Goal: Task Accomplishment & Management: Use online tool/utility

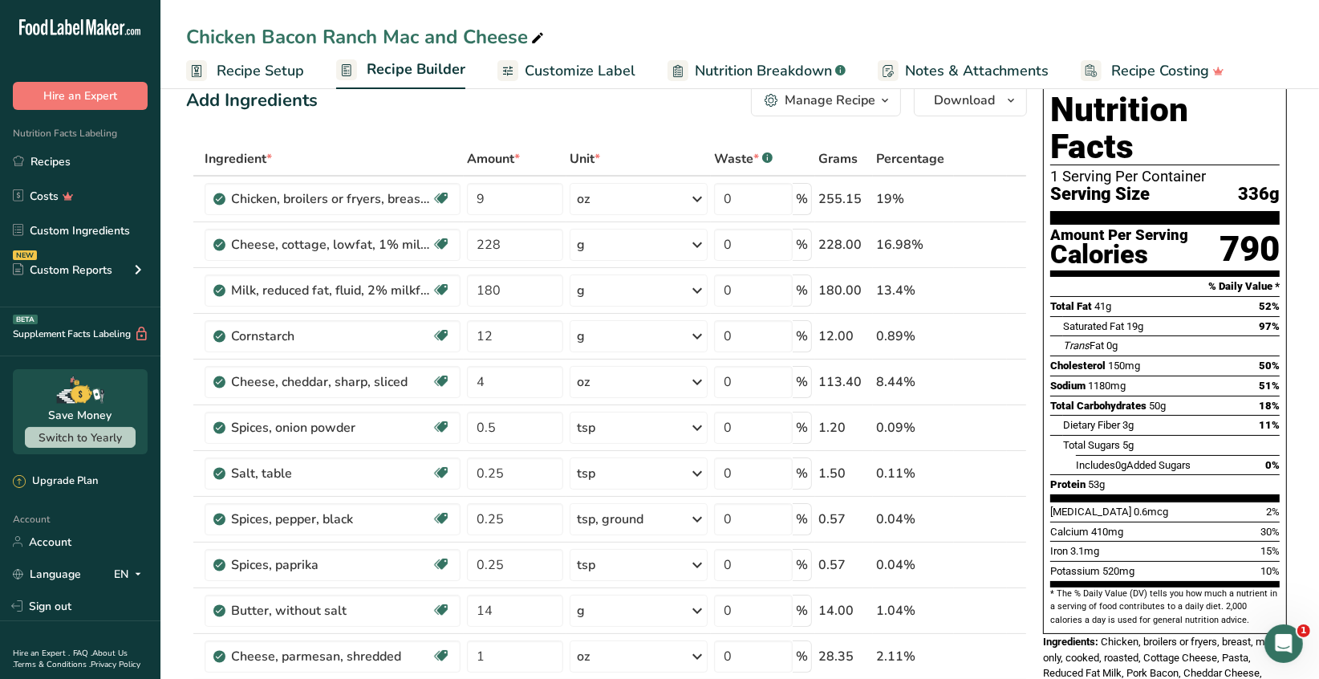
click at [266, 65] on span "Recipe Setup" at bounding box center [260, 71] width 87 height 22
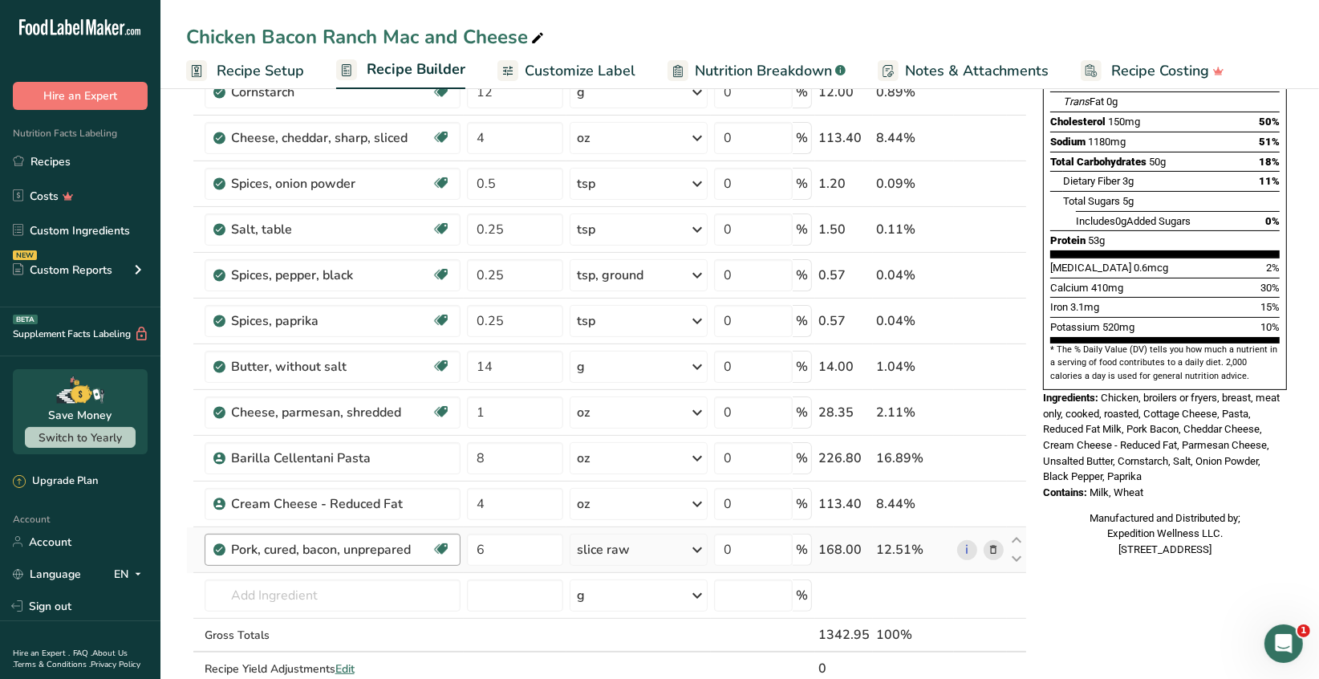
scroll to position [593, 0]
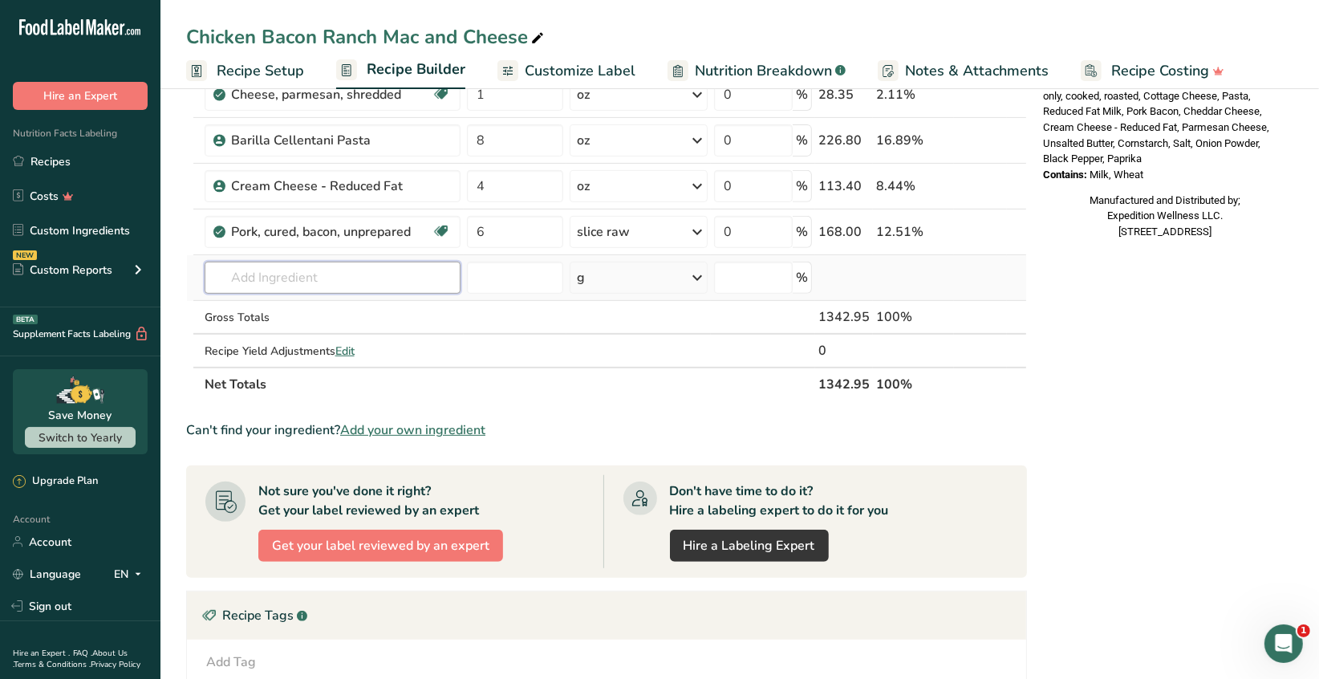
click at [245, 272] on input "text" at bounding box center [333, 277] width 256 height 32
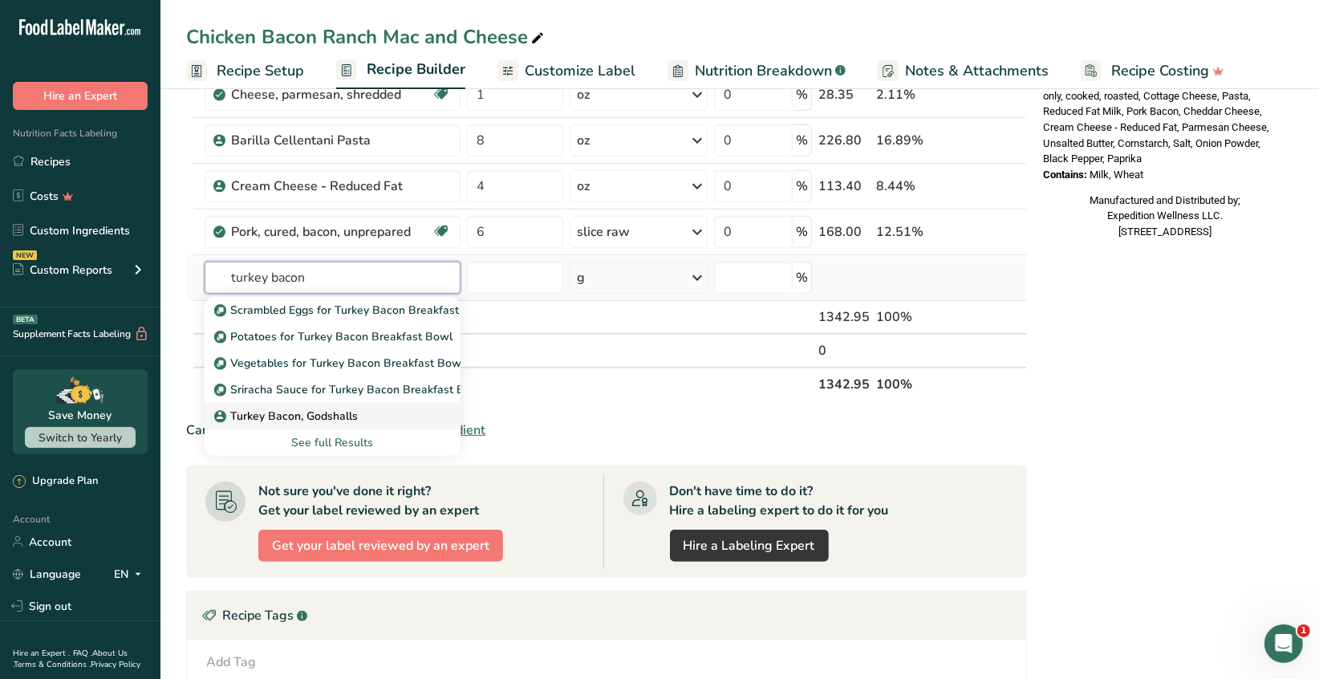
type input "turkey bacon"
click at [346, 419] on p "Turkey Bacon, Godshalls" at bounding box center [287, 415] width 140 height 17
type input "Turkey Bacon, Godshalls"
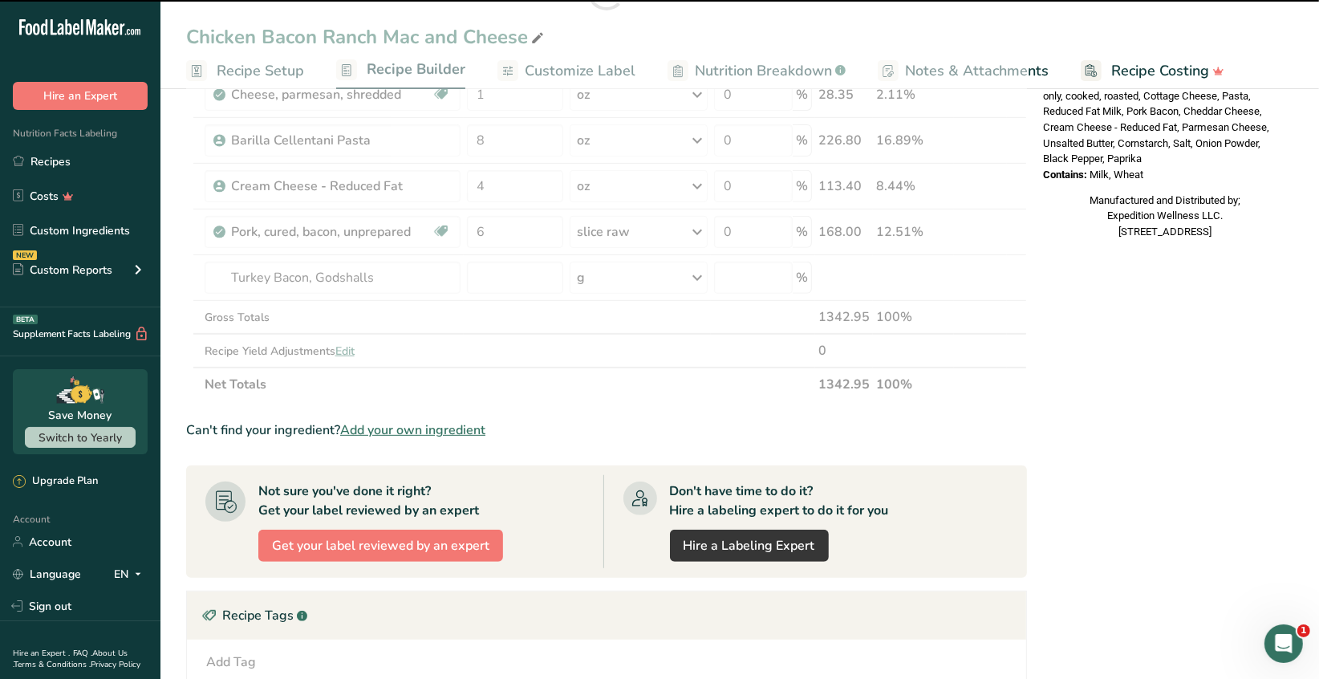
type input "0"
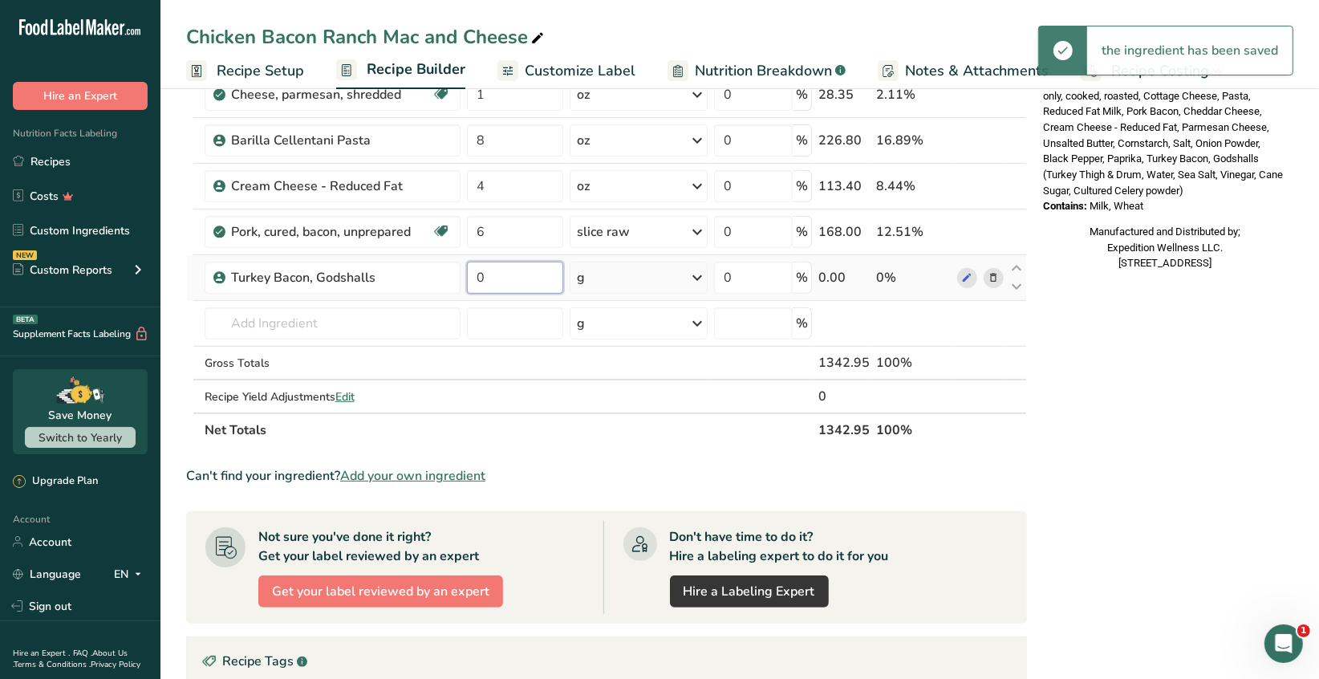
click at [486, 277] on input "0" at bounding box center [515, 277] width 96 height 32
type input "2"
click at [698, 278] on div "Ingredient * Amount * Unit * Waste * .a-a{fill:#347362;}.b-a{fill:#fff;} Grams …" at bounding box center [606, 14] width 841 height 866
click at [697, 277] on icon at bounding box center [696, 277] width 19 height 29
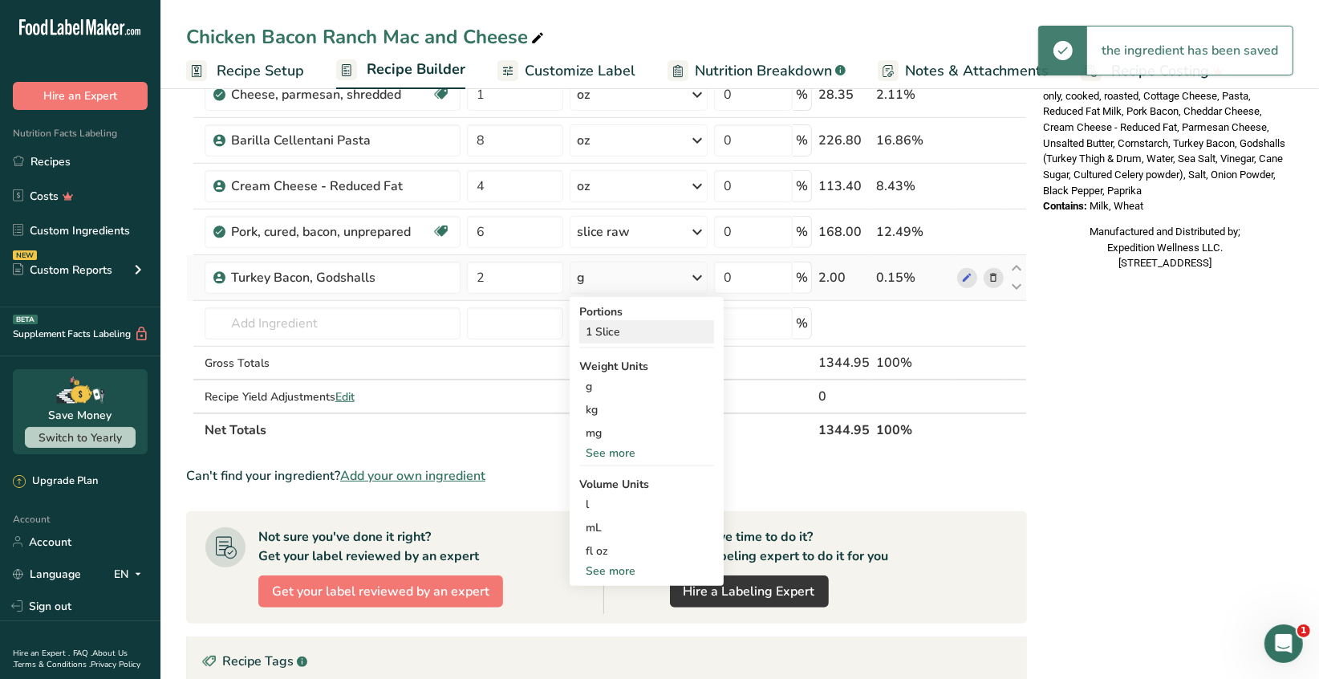
click at [638, 322] on div "1 Slice" at bounding box center [646, 331] width 135 height 23
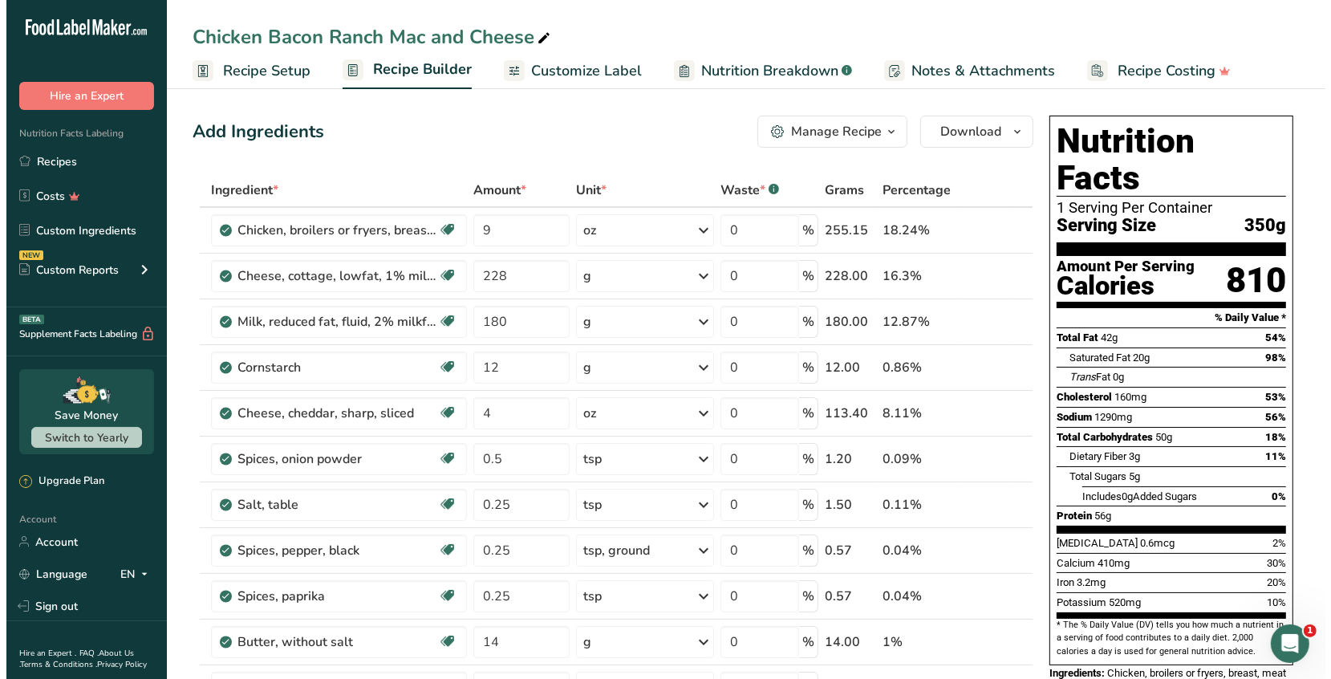
scroll to position [320, 0]
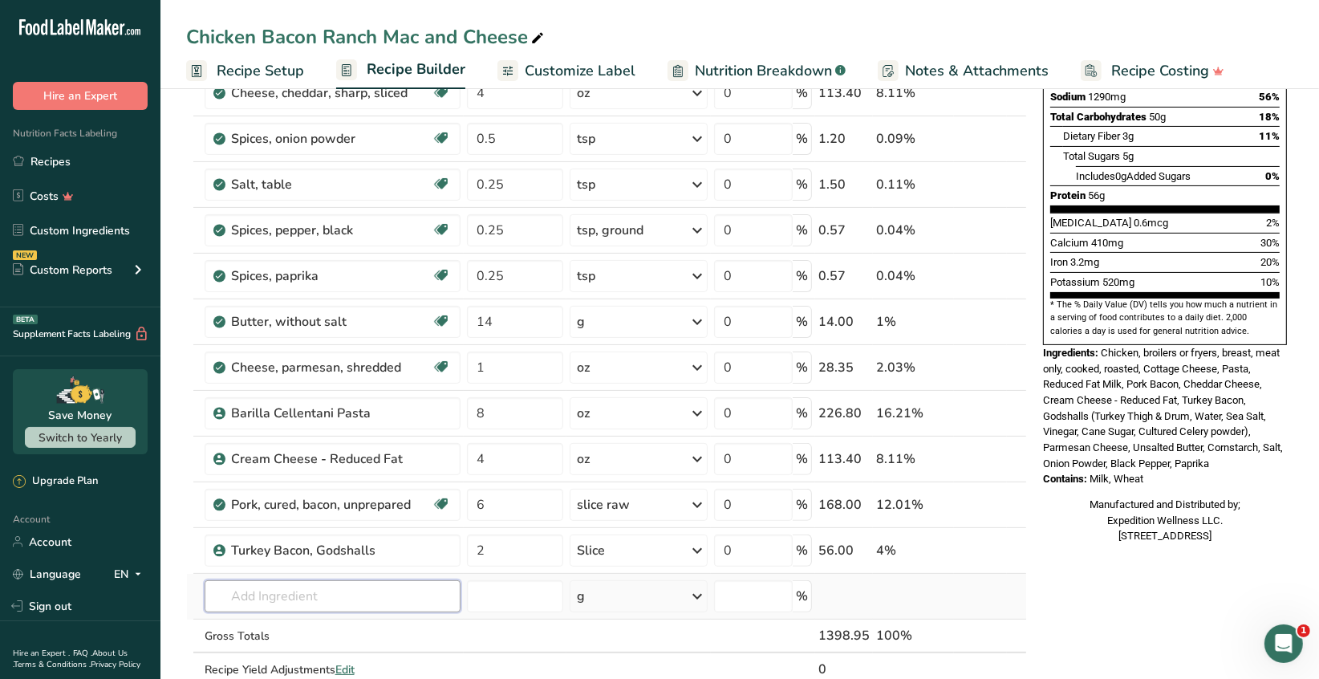
click at [257, 592] on input "text" at bounding box center [333, 596] width 256 height 32
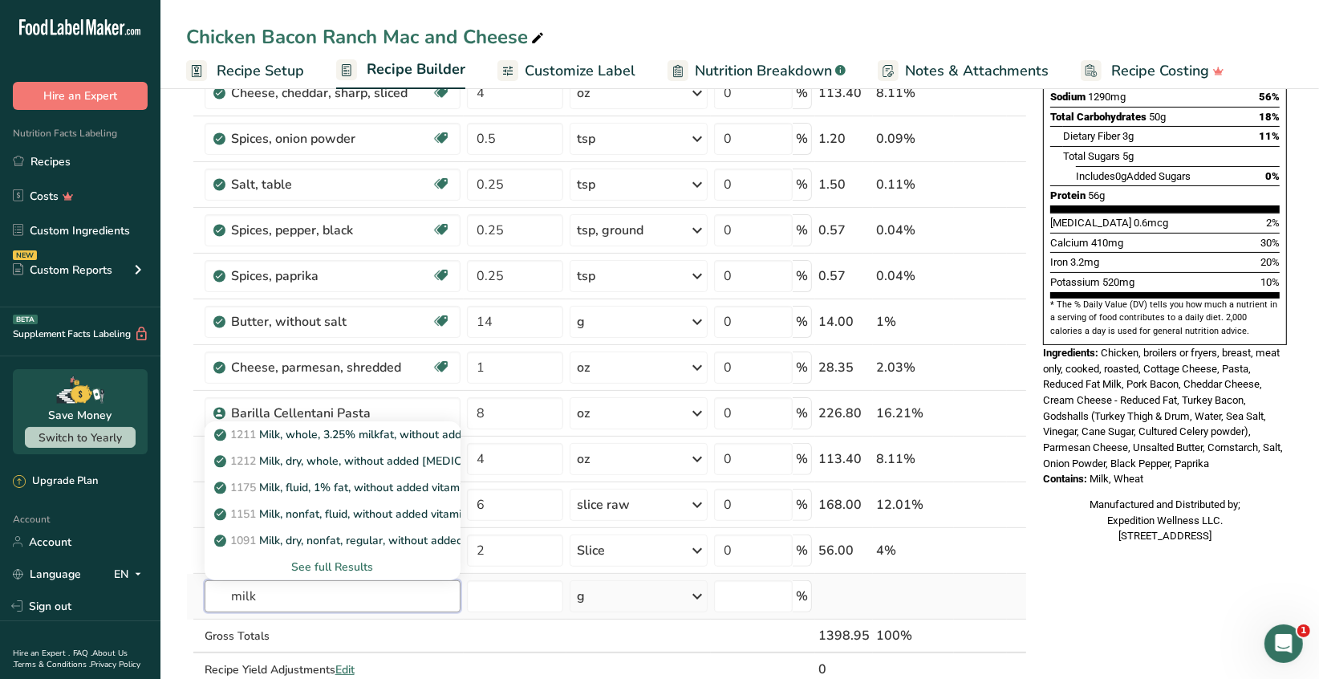
type input "milk"
click at [330, 564] on div "See full Results" at bounding box center [332, 566] width 230 height 17
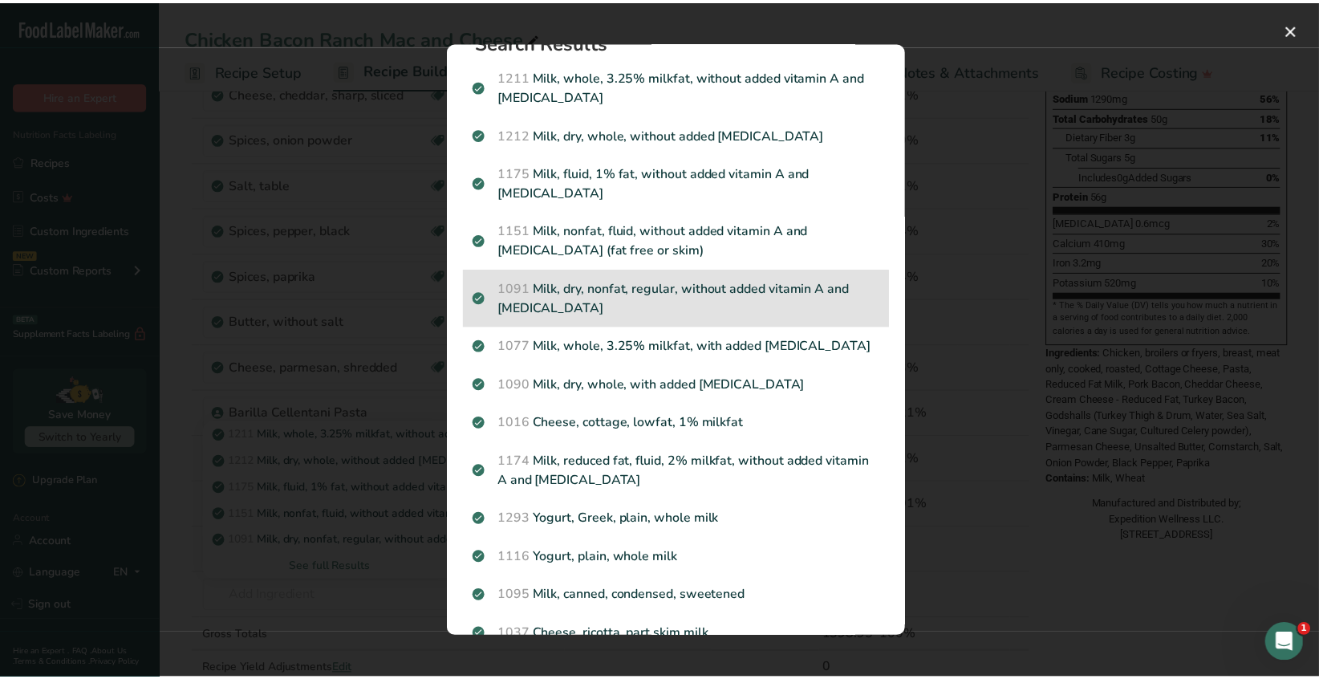
scroll to position [0, 0]
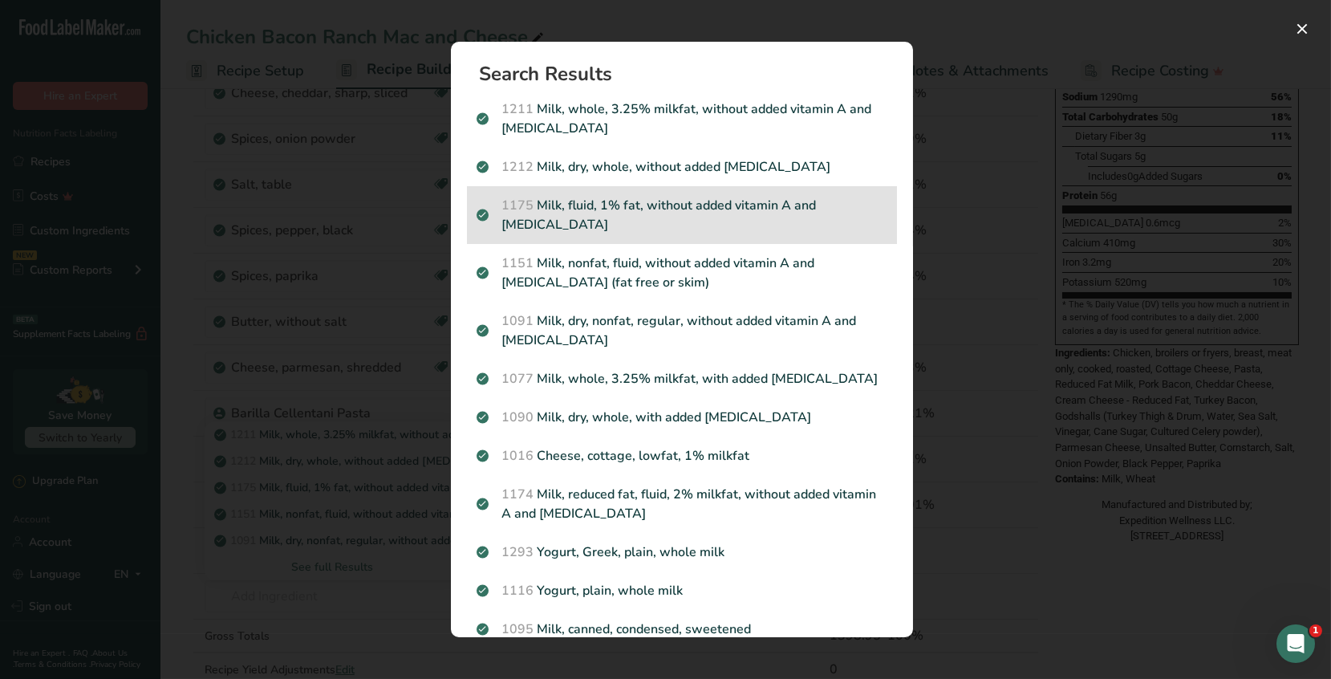
click at [742, 214] on p "1175 Milk, fluid, 1% fat, without added vitamin A and [MEDICAL_DATA]" at bounding box center [681, 215] width 411 height 38
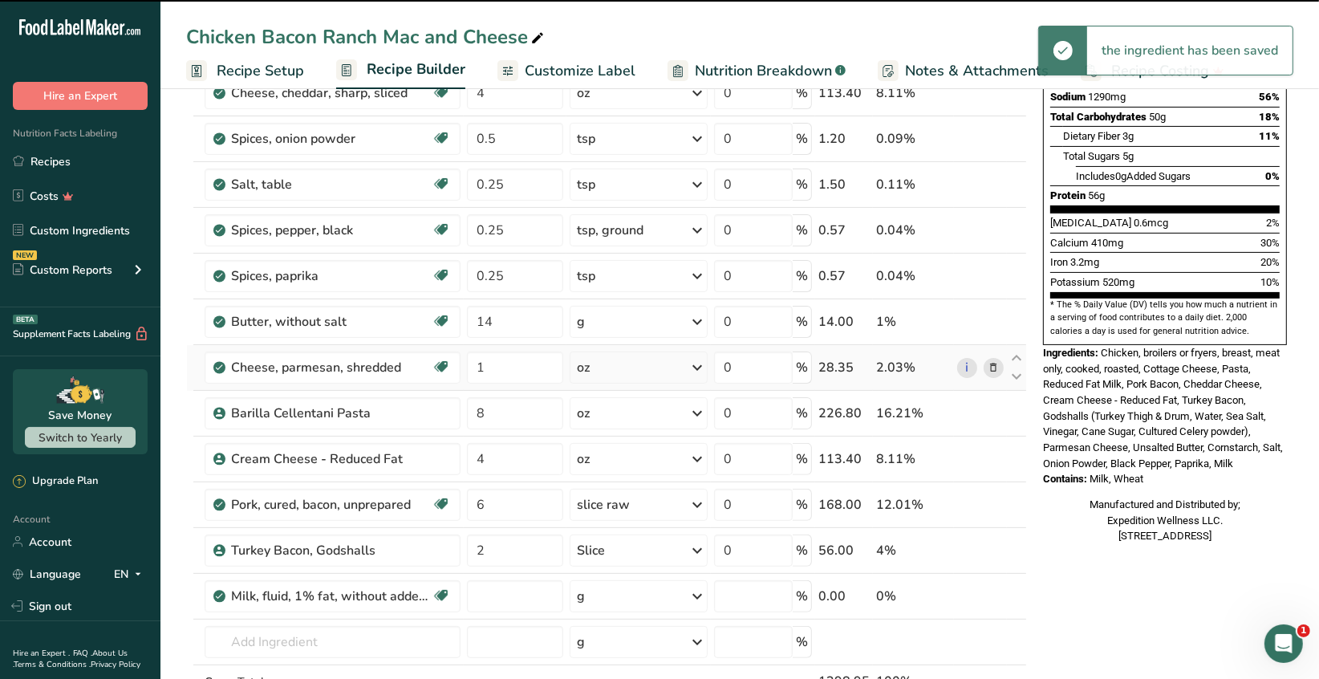
type input "0"
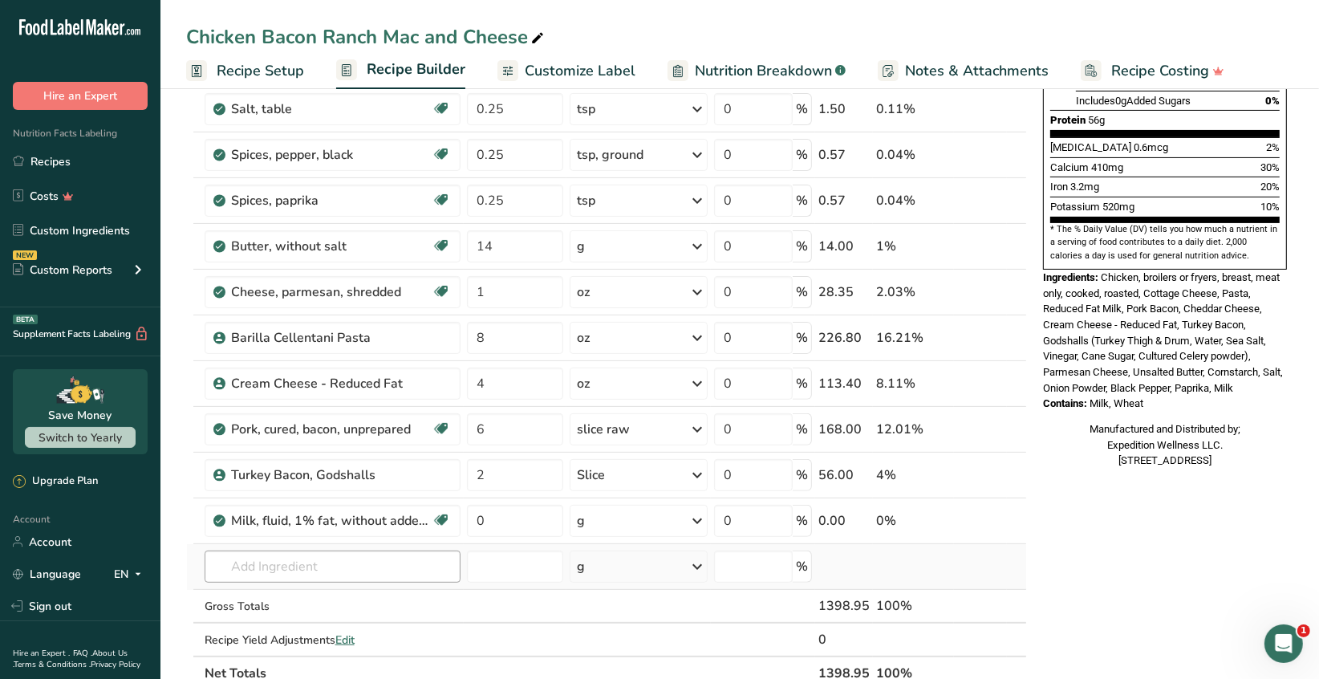
scroll to position [401, 0]
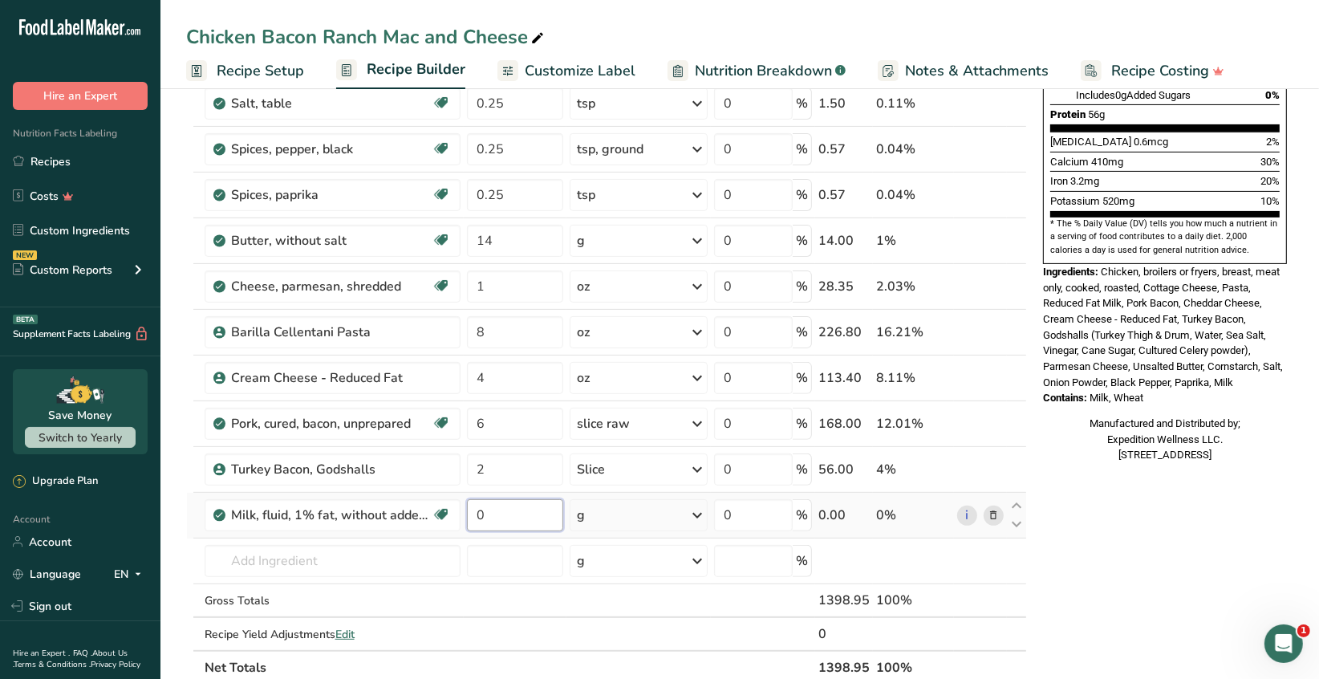
click at [492, 513] on input "0" at bounding box center [515, 515] width 96 height 32
type input "180"
click at [389, 568] on div "Ingredient * Amount * Unit * Waste * .a-a{fill:#347362;}.b-a{fill:#fff;} Grams …" at bounding box center [606, 228] width 841 height 912
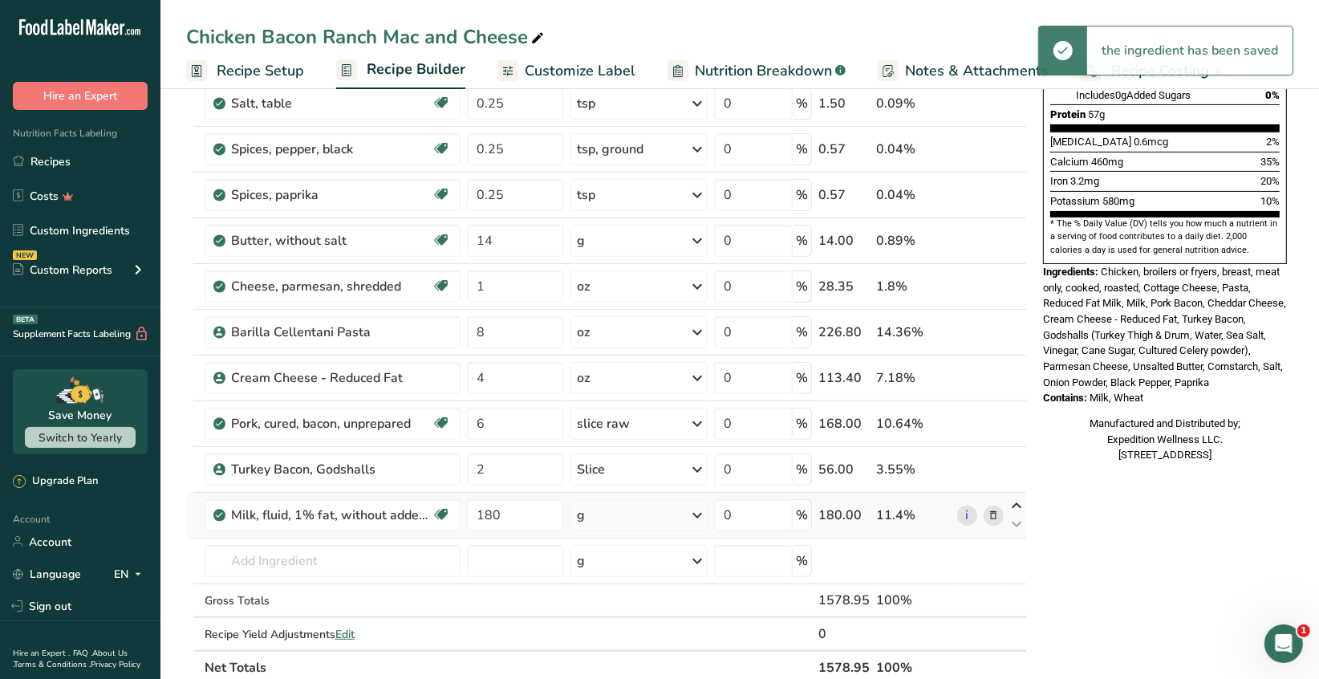
click at [1016, 502] on icon at bounding box center [1016, 506] width 19 height 12
type input "180"
type input "2"
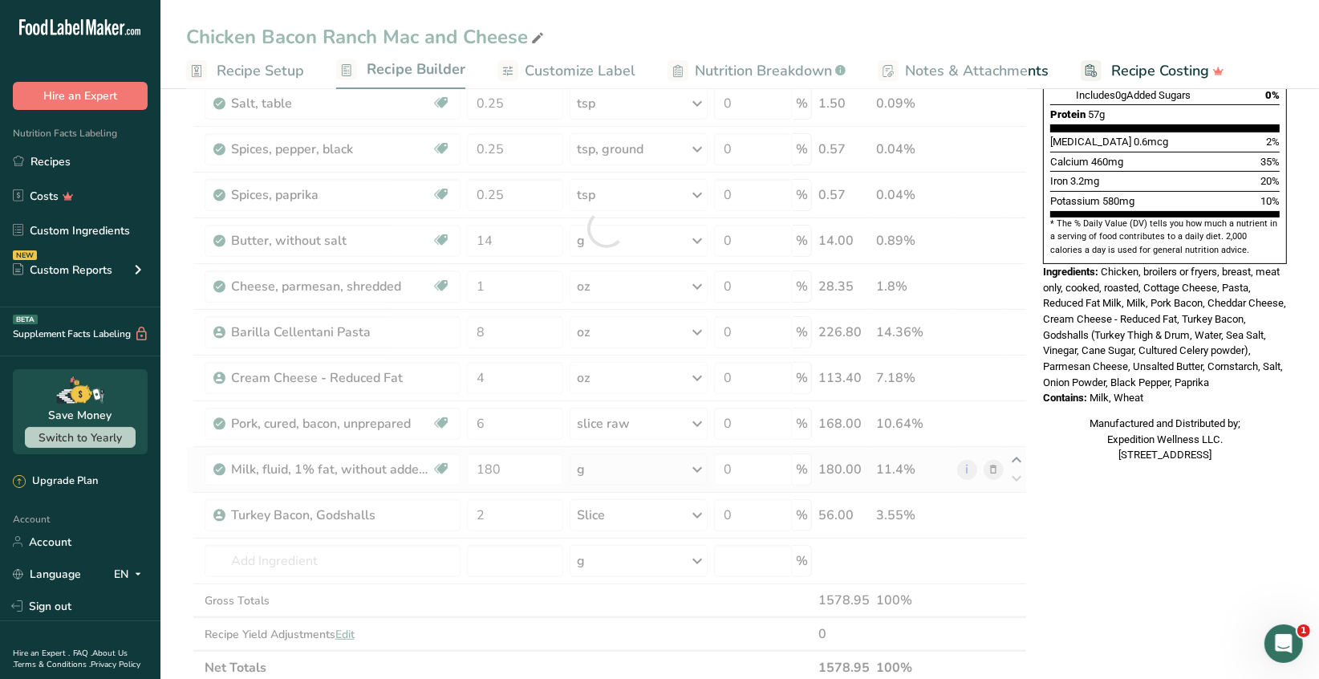
click at [1015, 456] on div at bounding box center [606, 228] width 841 height 912
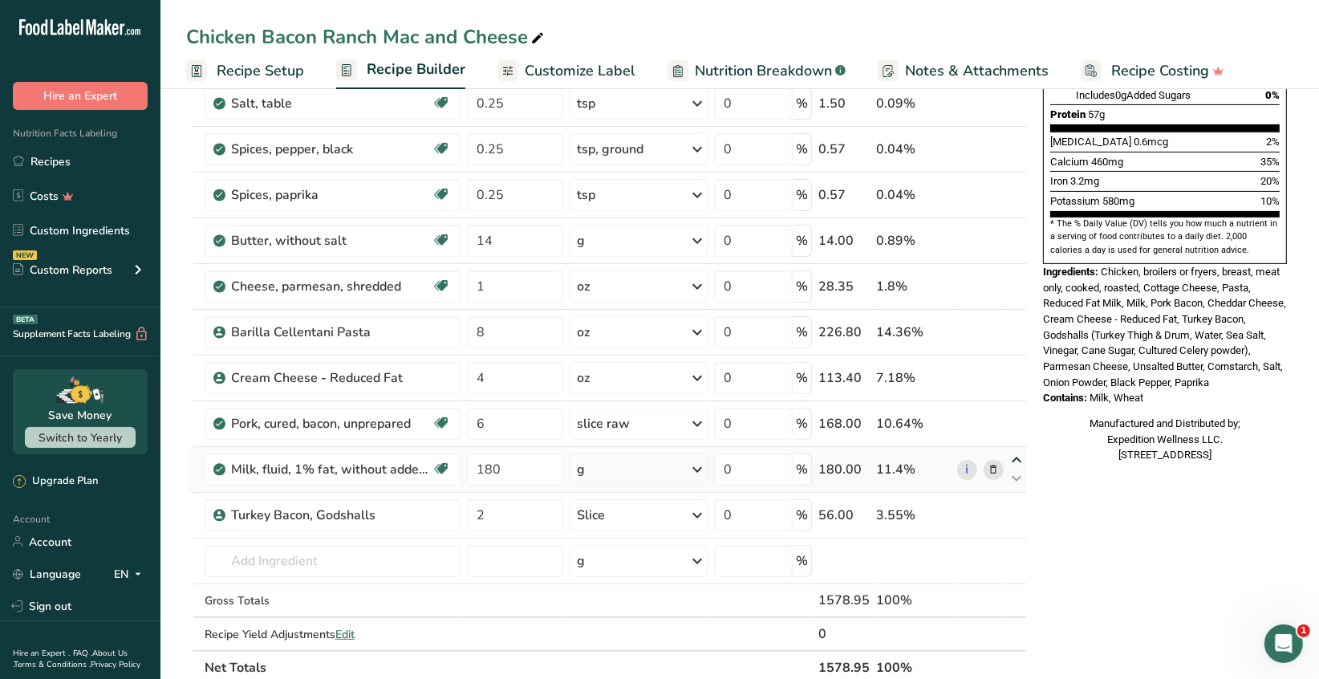
click at [1016, 462] on icon at bounding box center [1016, 460] width 19 height 12
type input "180"
type input "6"
click at [1017, 410] on icon at bounding box center [1016, 414] width 19 height 12
type input "180"
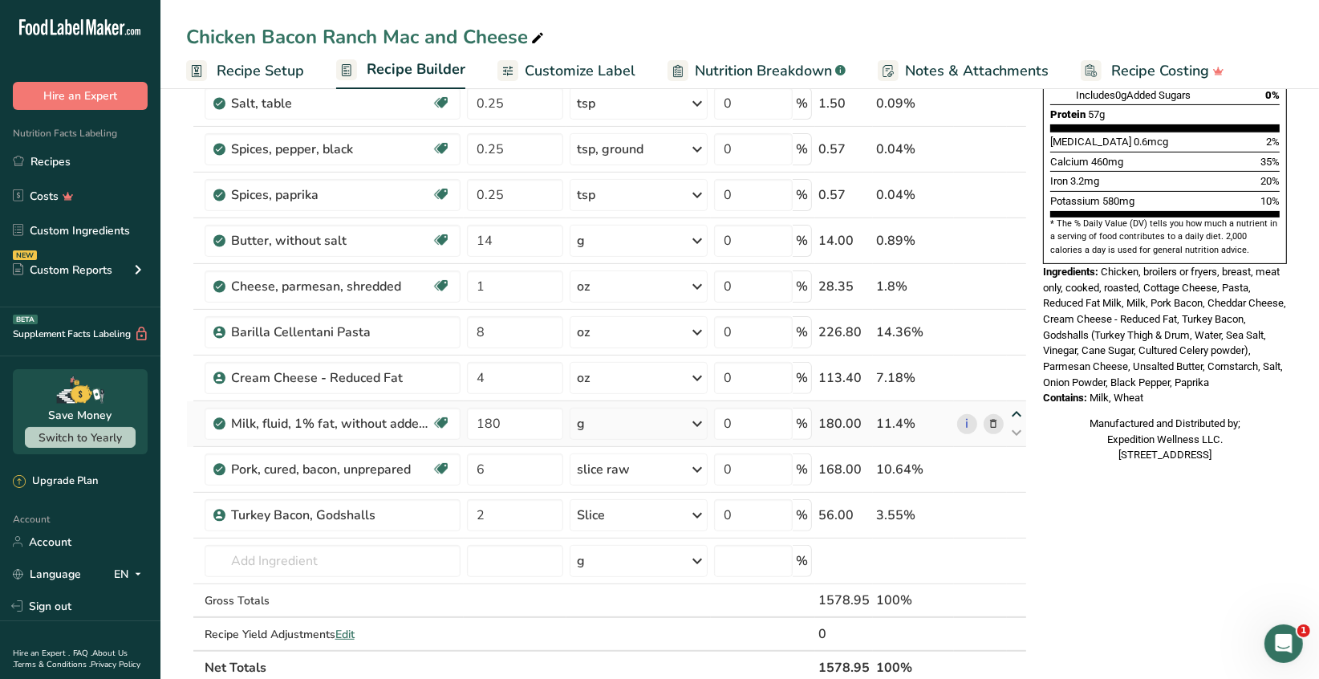
type input "4"
click at [1018, 367] on icon at bounding box center [1016, 369] width 19 height 12
type input "180"
type input "8"
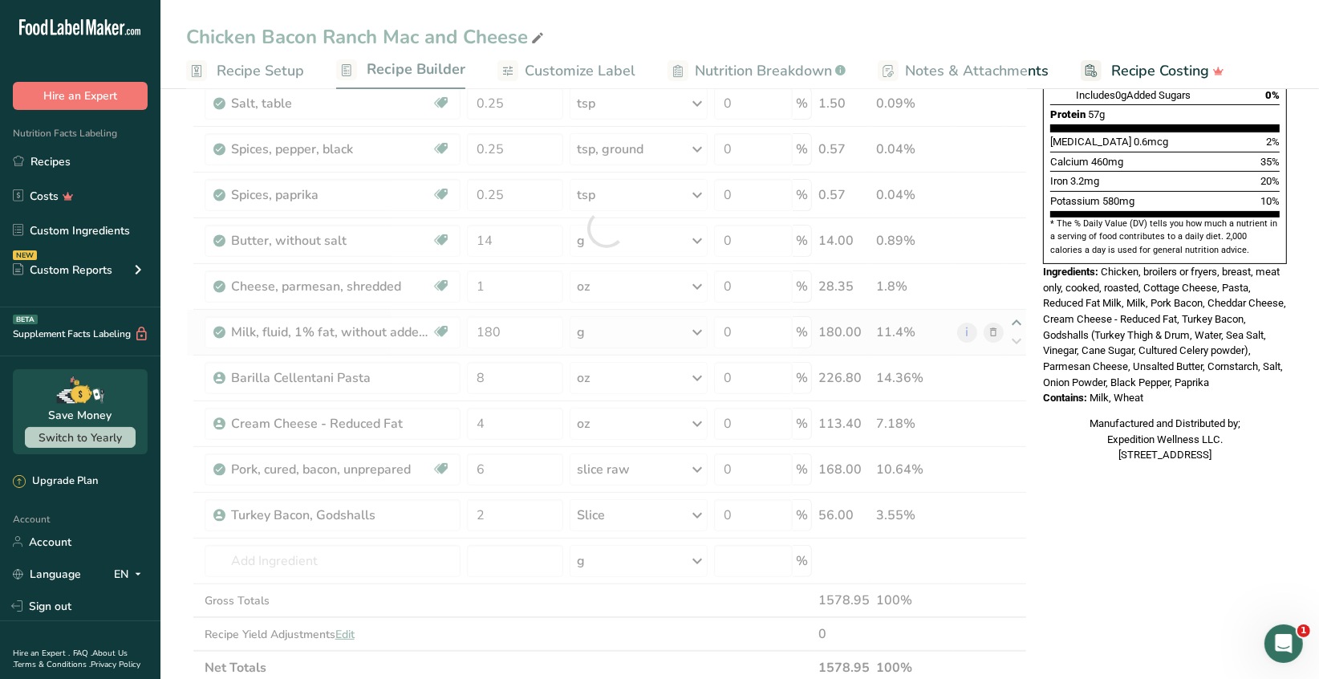
click at [1016, 320] on div at bounding box center [606, 228] width 841 height 912
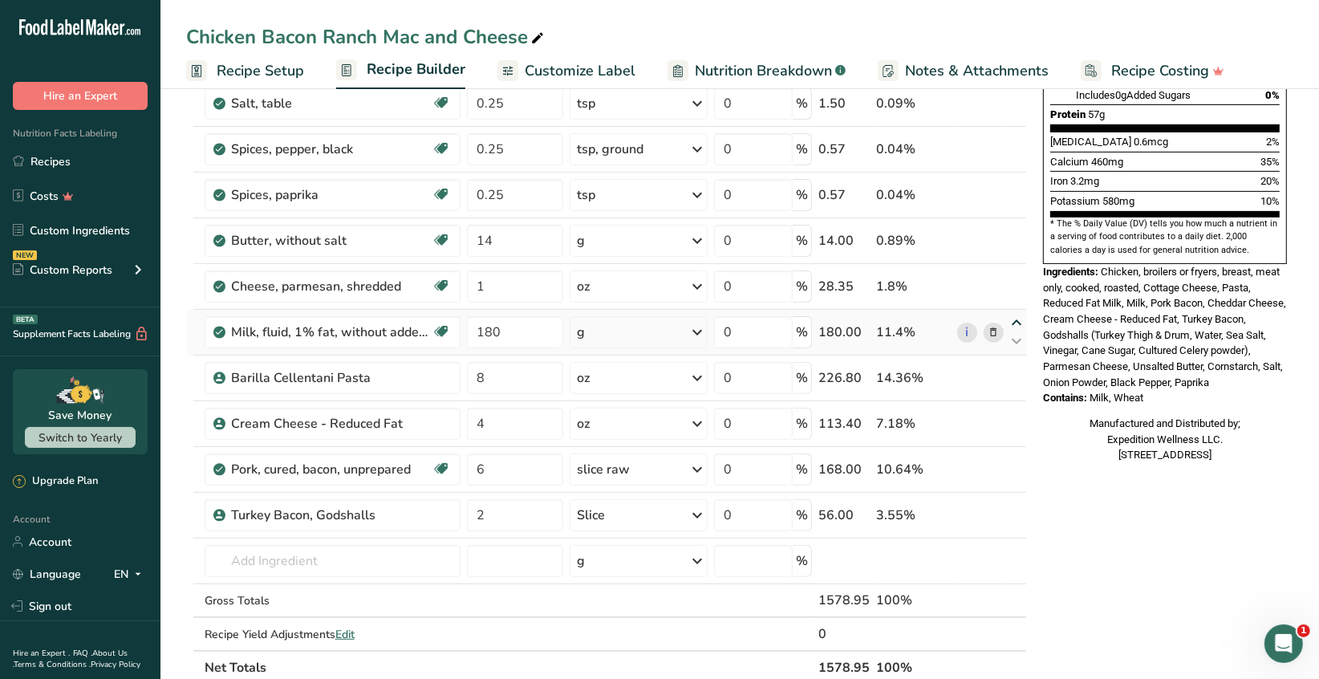
click at [1015, 318] on icon at bounding box center [1016, 323] width 19 height 12
type input "180"
type input "1"
click at [1015, 272] on icon at bounding box center [1016, 277] width 19 height 12
type input "180"
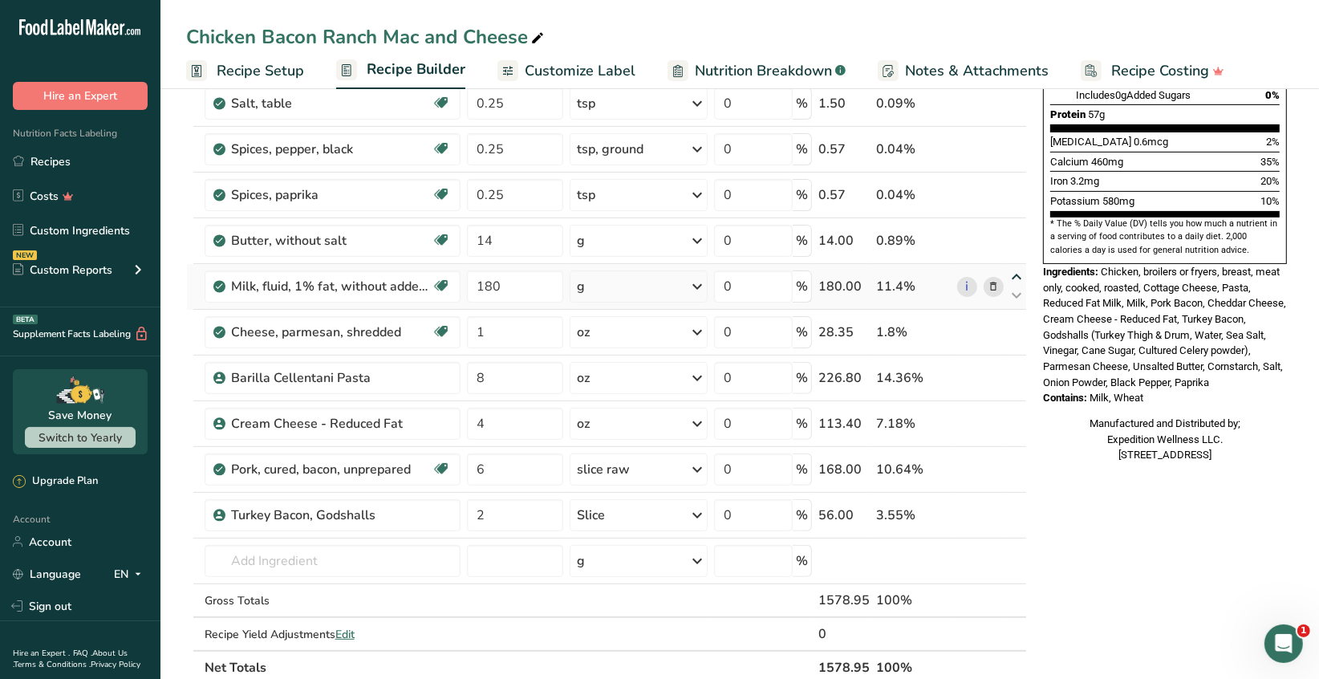
type input "14"
click at [1017, 229] on icon at bounding box center [1016, 231] width 19 height 12
type input "180"
type input "0.25"
click at [1016, 185] on icon at bounding box center [1016, 186] width 19 height 12
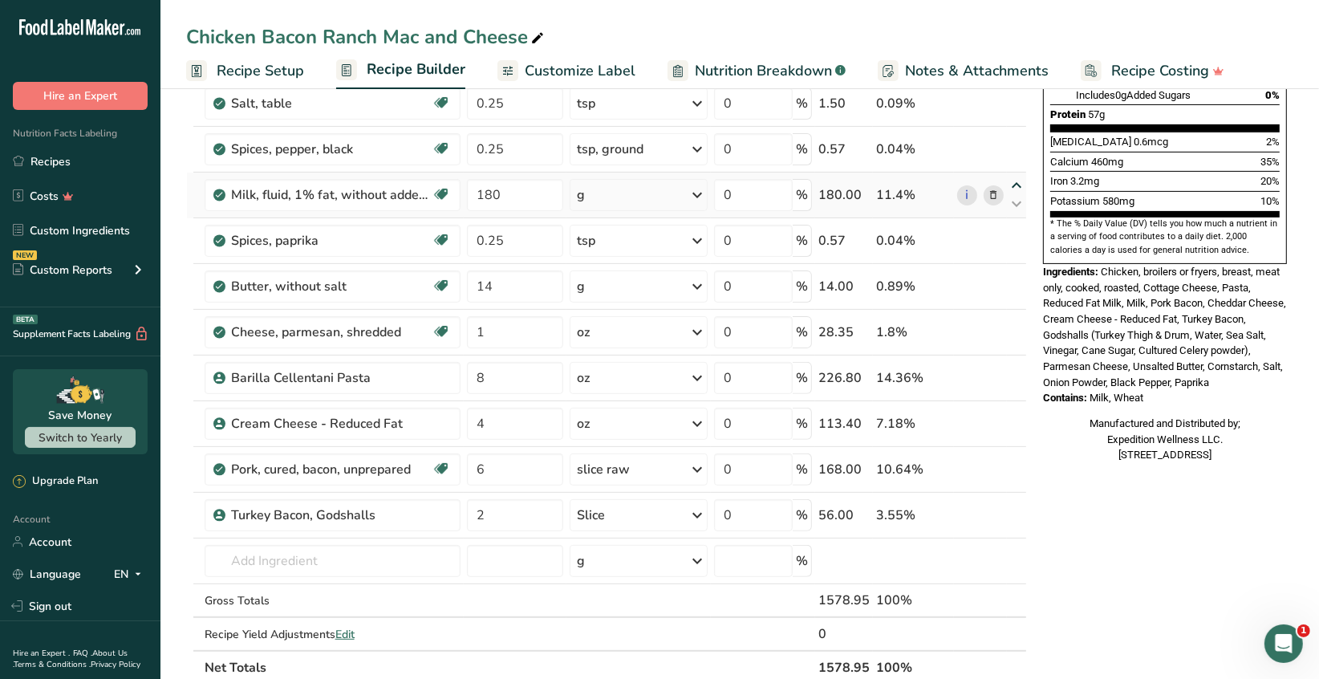
type input "180"
type input "0.25"
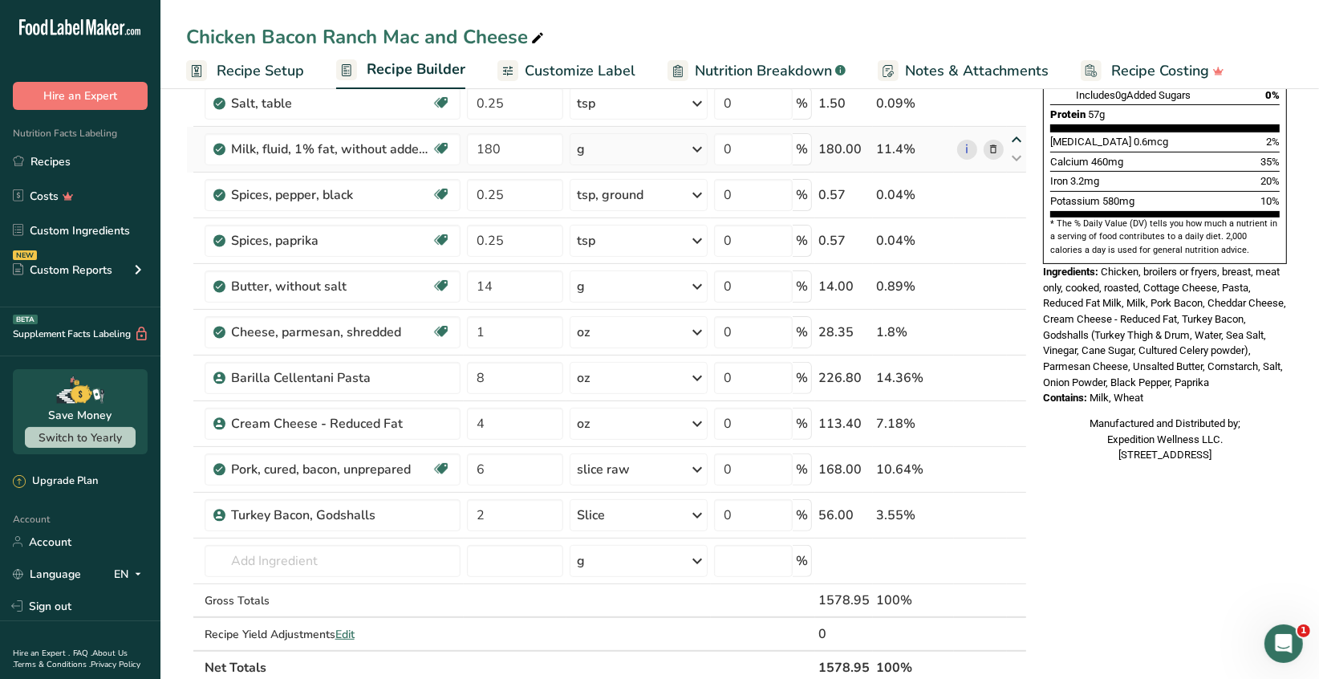
click at [1015, 138] on icon at bounding box center [1016, 140] width 19 height 12
type input "180"
type input "0.25"
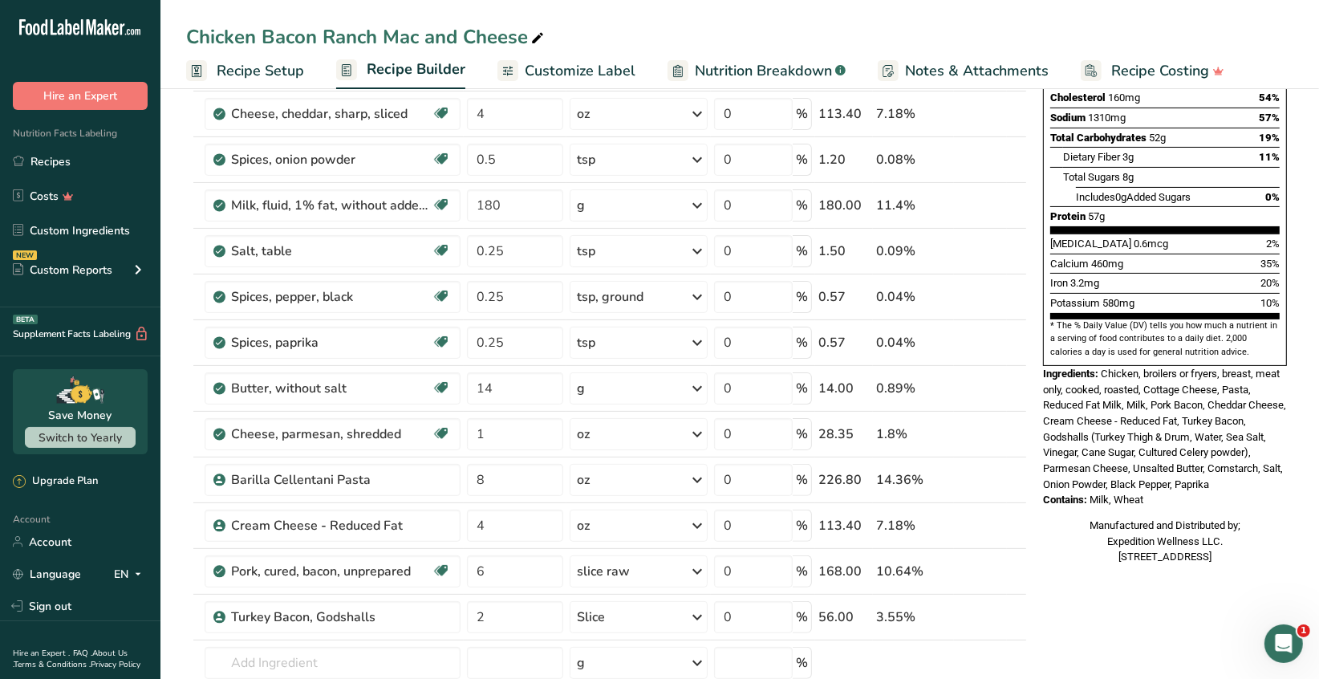
scroll to position [160, 0]
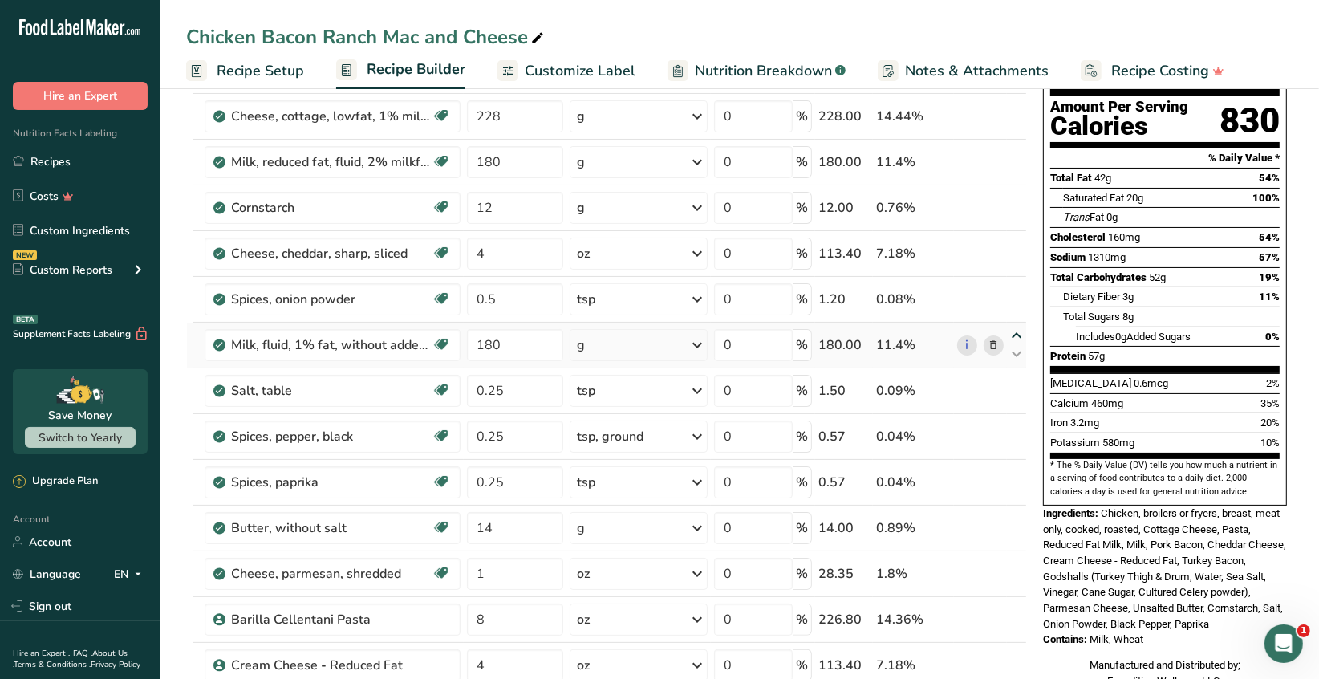
click at [1014, 331] on icon at bounding box center [1016, 336] width 19 height 12
type input "180"
type input "0.5"
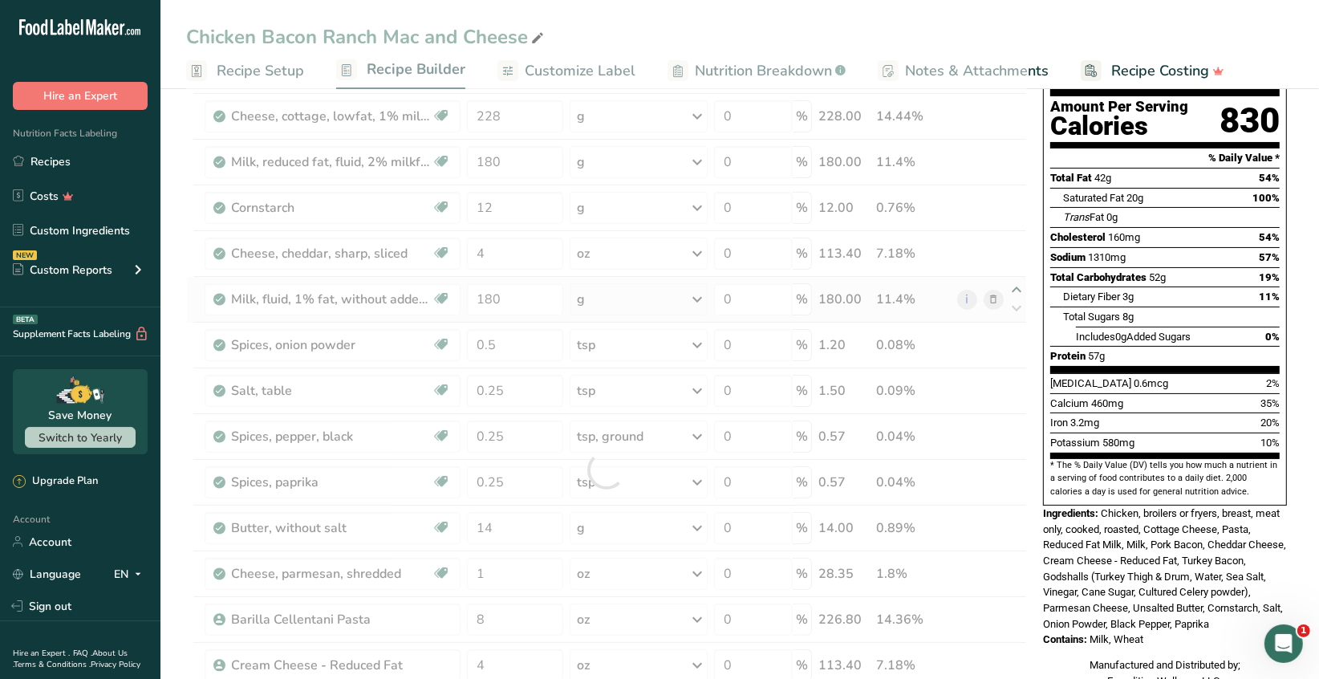
click at [1017, 287] on div at bounding box center [606, 470] width 841 height 912
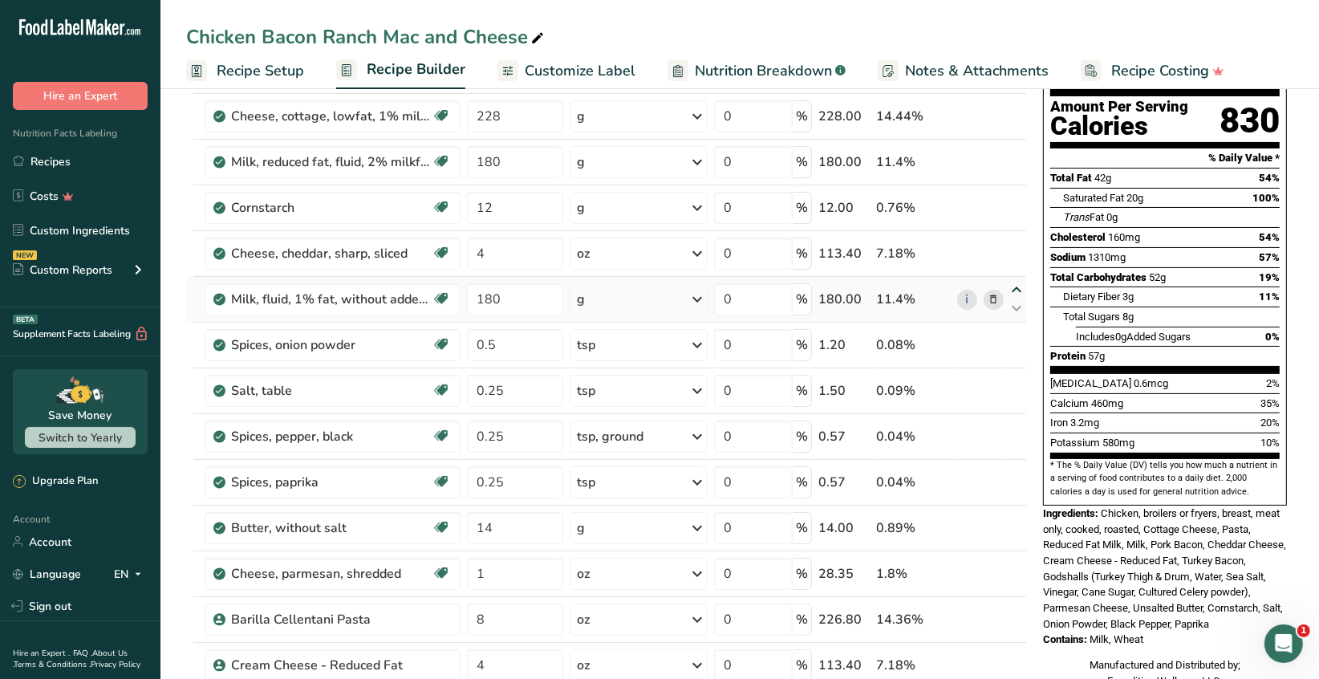
click at [1016, 287] on icon at bounding box center [1016, 290] width 19 height 12
type input "180"
type input "4"
click at [1014, 196] on icon at bounding box center [1016, 198] width 19 height 12
type input "12"
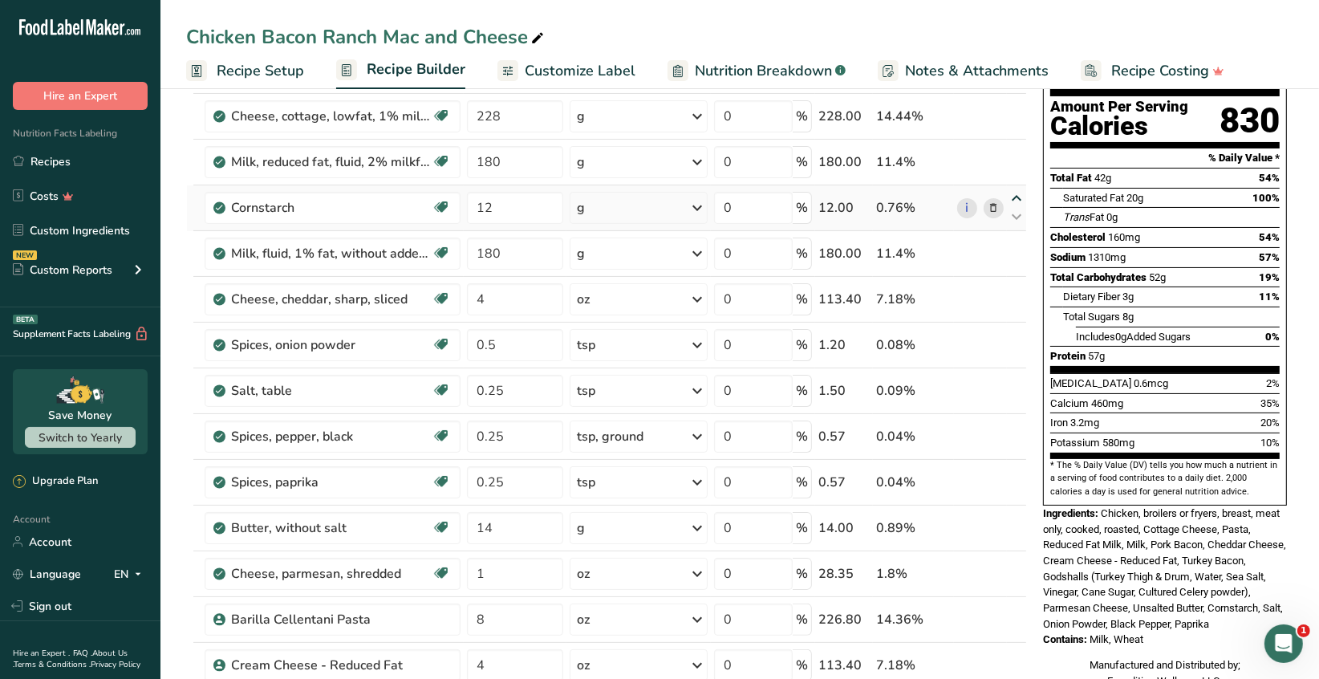
type input "180"
click at [995, 205] on icon at bounding box center [992, 208] width 11 height 17
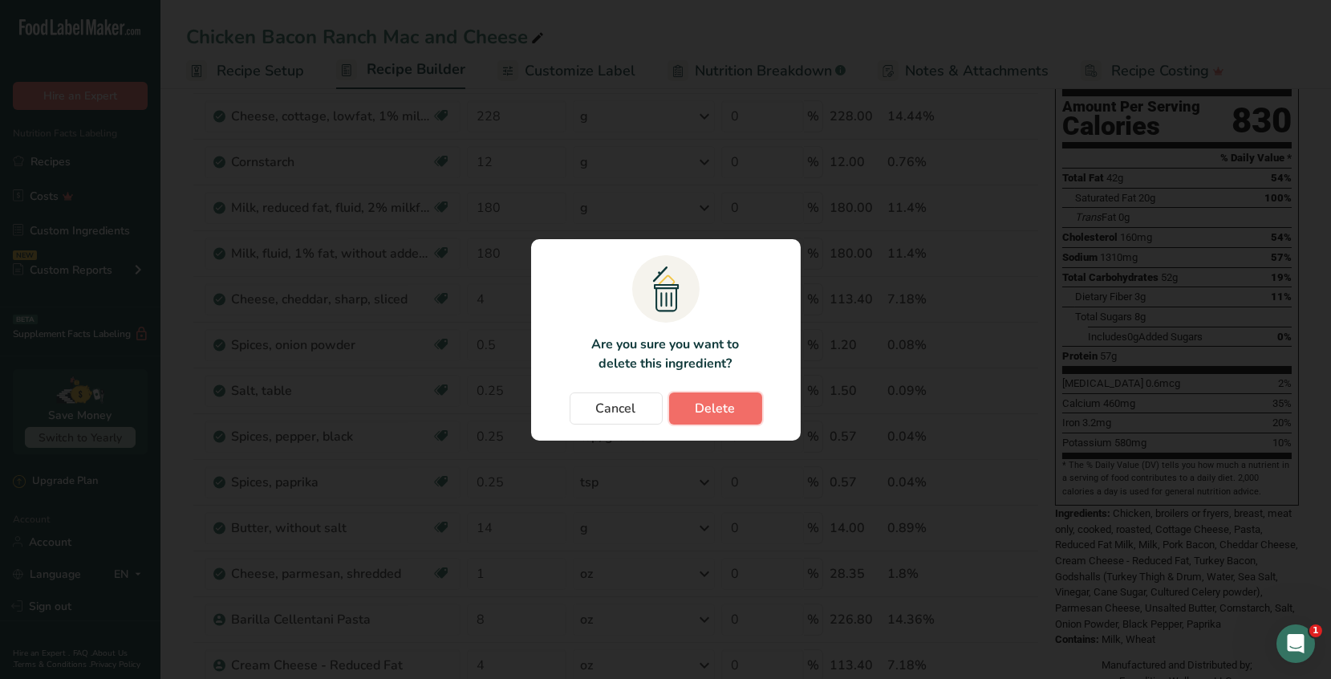
click at [722, 406] on span "Delete" at bounding box center [715, 408] width 40 height 19
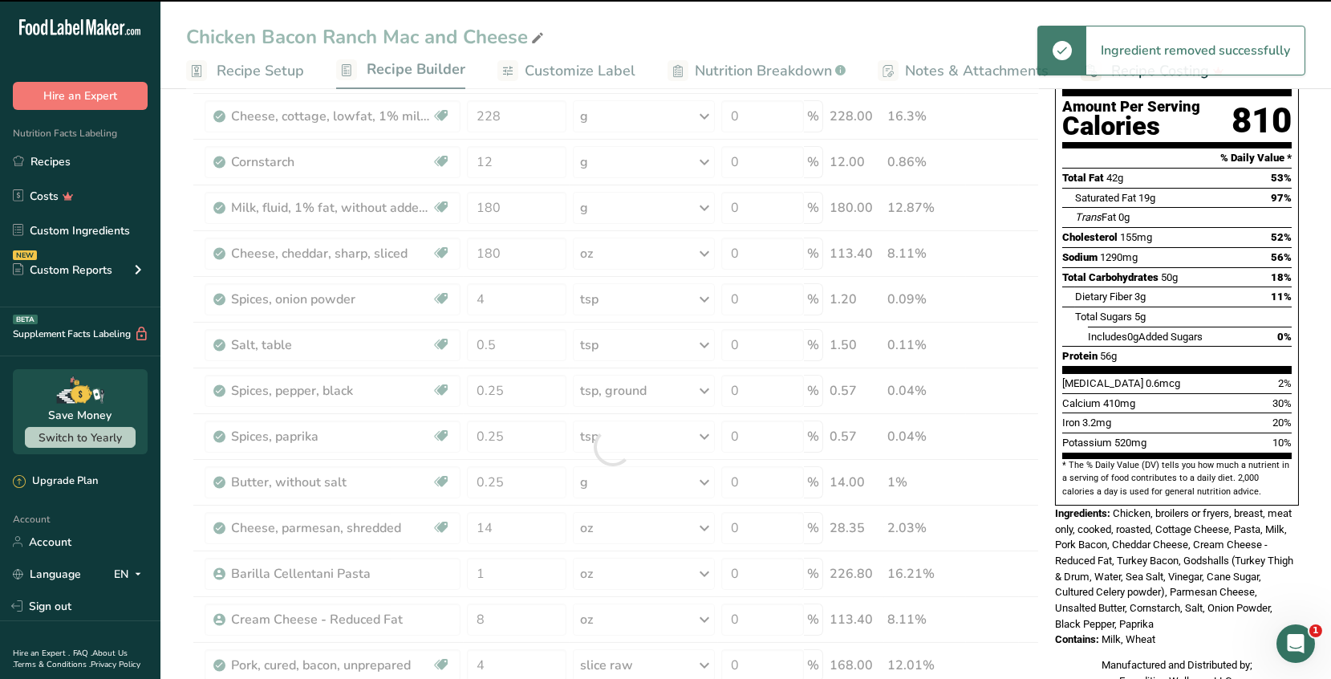
type input "4"
type input "0.5"
type input "0.25"
type input "14"
type input "1"
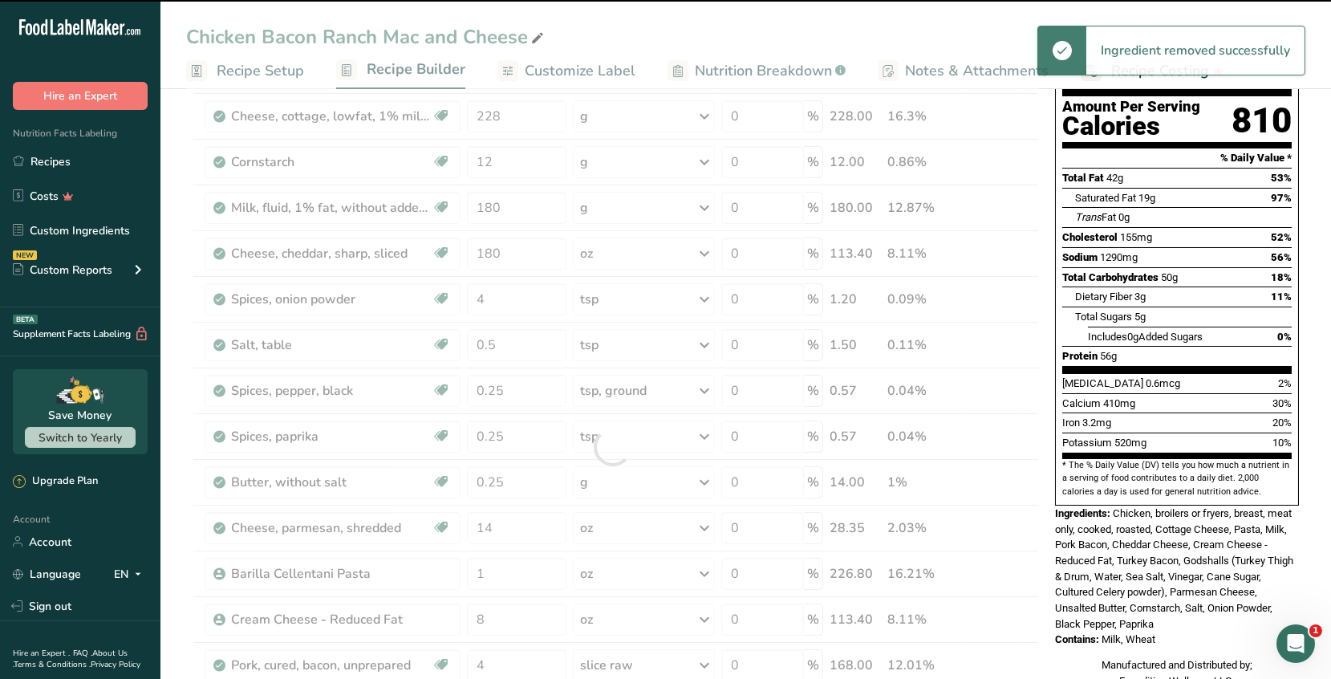
type input "8"
type input "4"
type input "6"
type input "2"
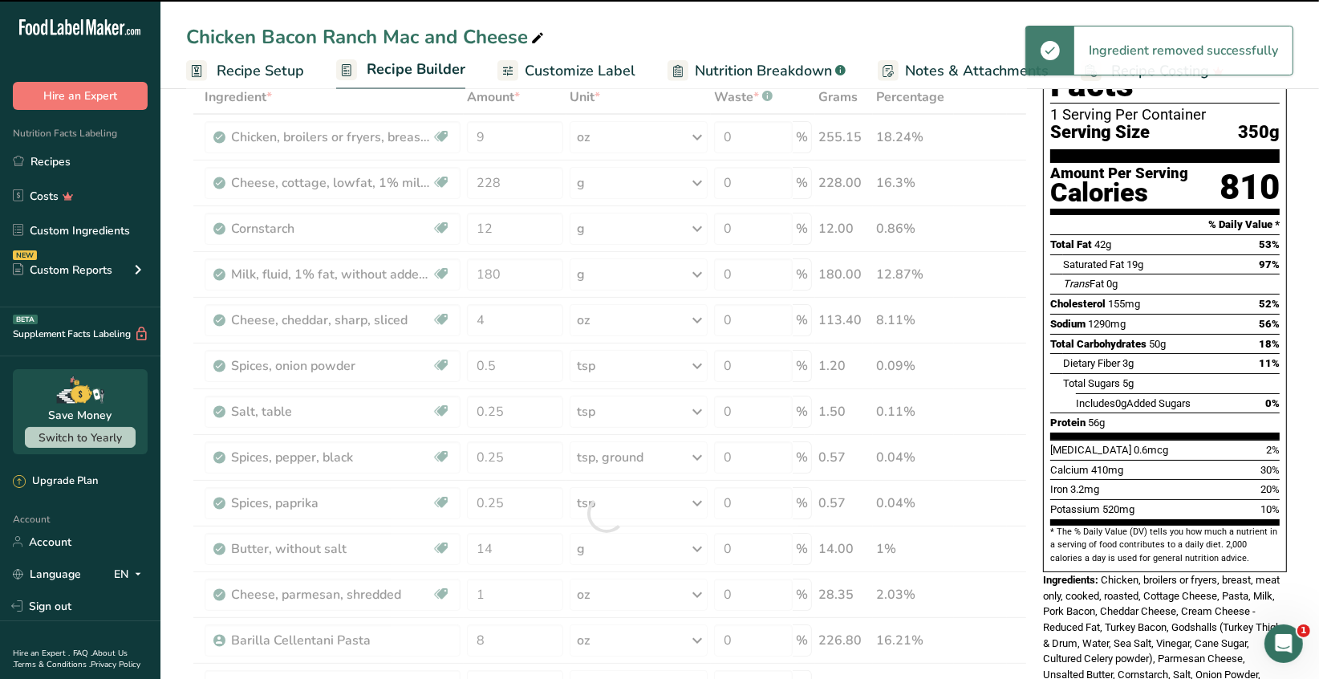
scroll to position [0, 0]
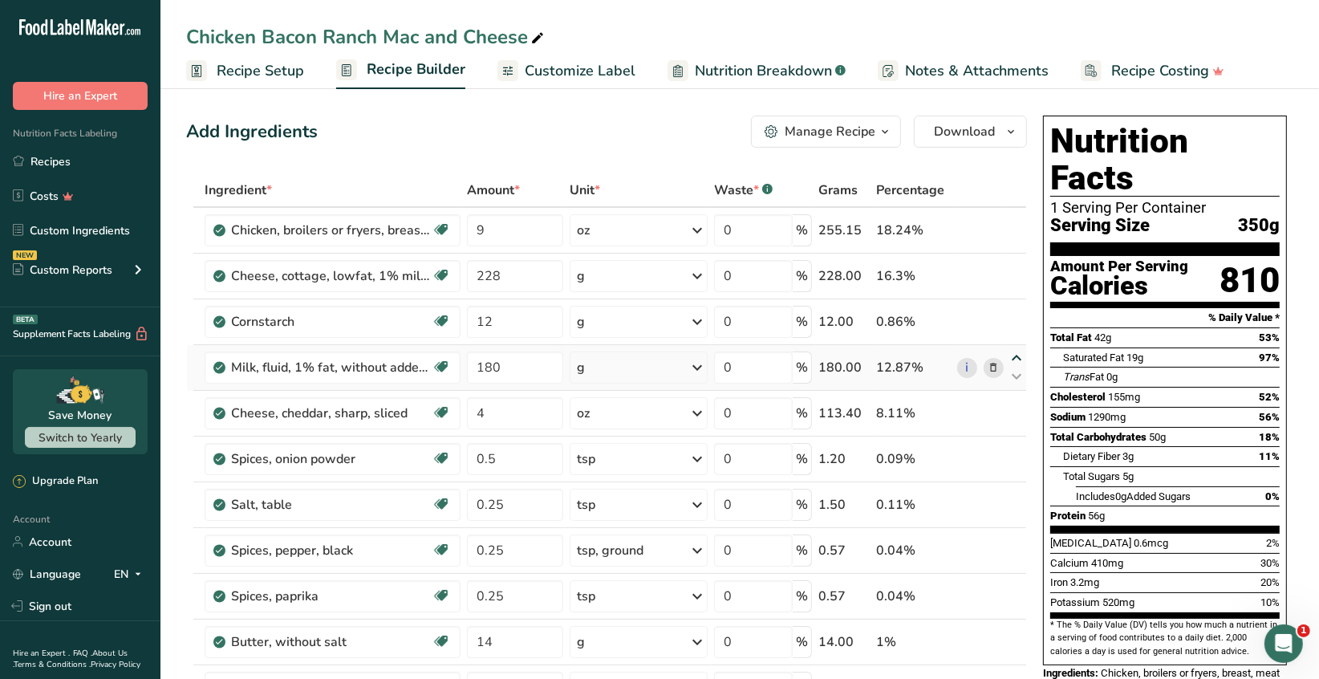
click at [1016, 355] on icon at bounding box center [1016, 358] width 19 height 12
type input "180"
type input "12"
click at [495, 231] on input "9" at bounding box center [515, 230] width 96 height 32
type input "8"
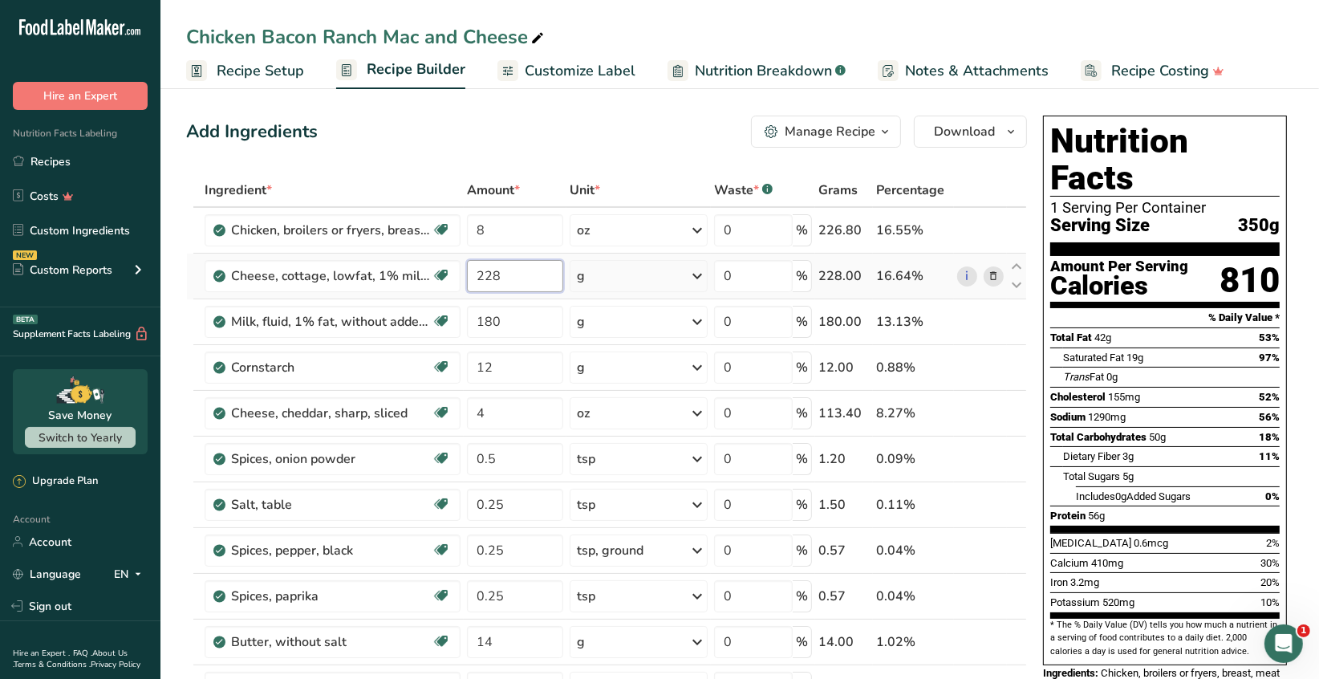
click at [529, 267] on div "Ingredient * Amount * Unit * Waste * .a-a{fill:#347362;}.b-a{fill:#fff;} Grams …" at bounding box center [606, 606] width 841 height 866
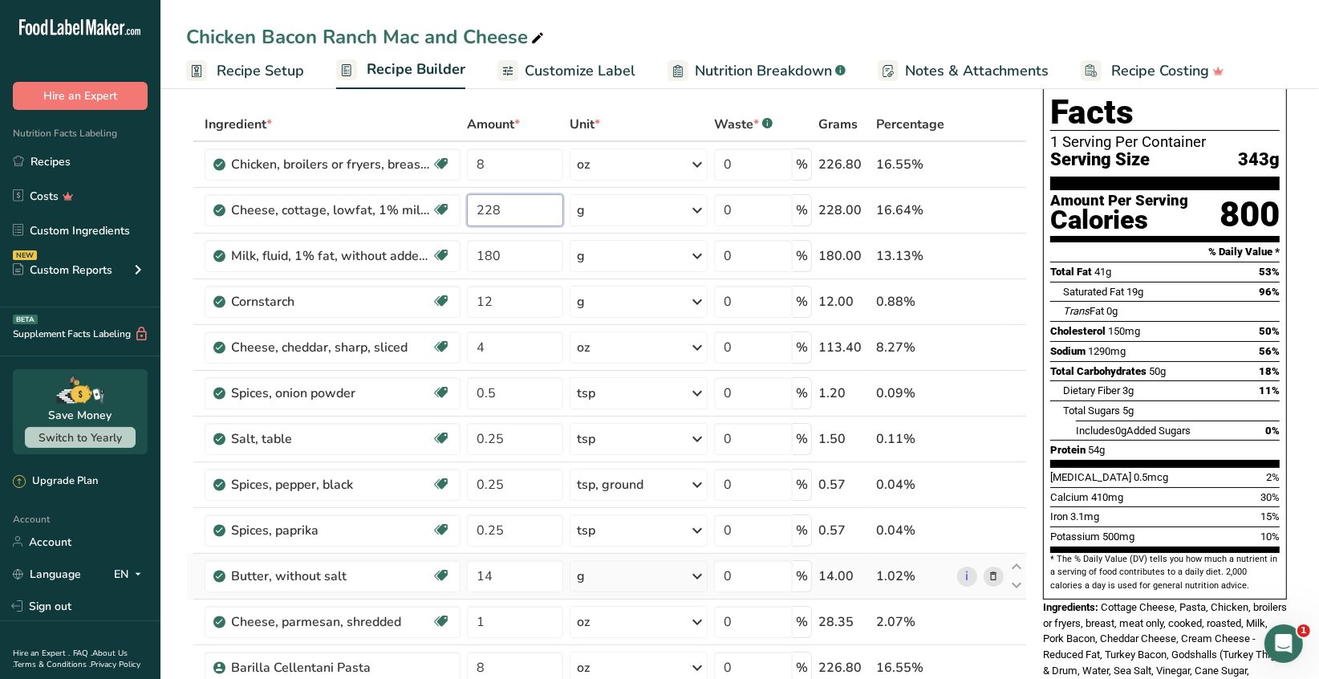
scroll to position [320, 0]
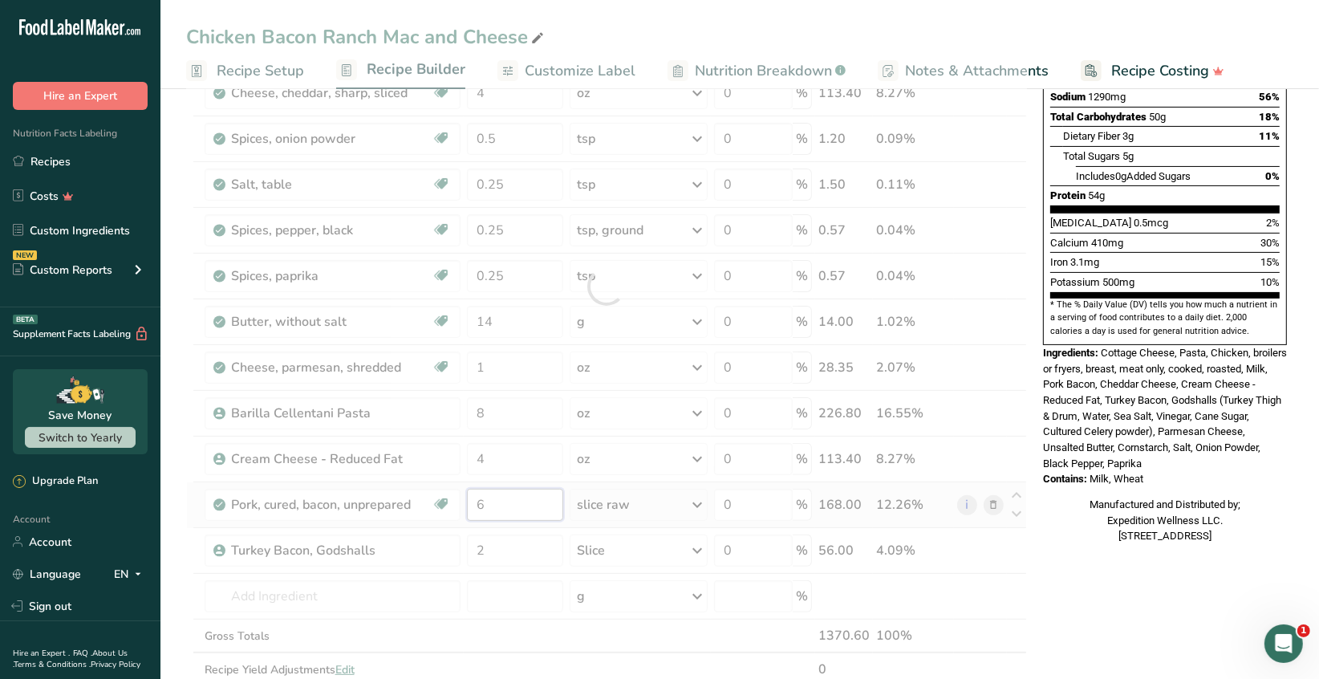
click at [488, 500] on div "Ingredient * Amount * Unit * Waste * .a-a{fill:#347362;}.b-a{fill:#fff;} Grams …" at bounding box center [606, 286] width 841 height 866
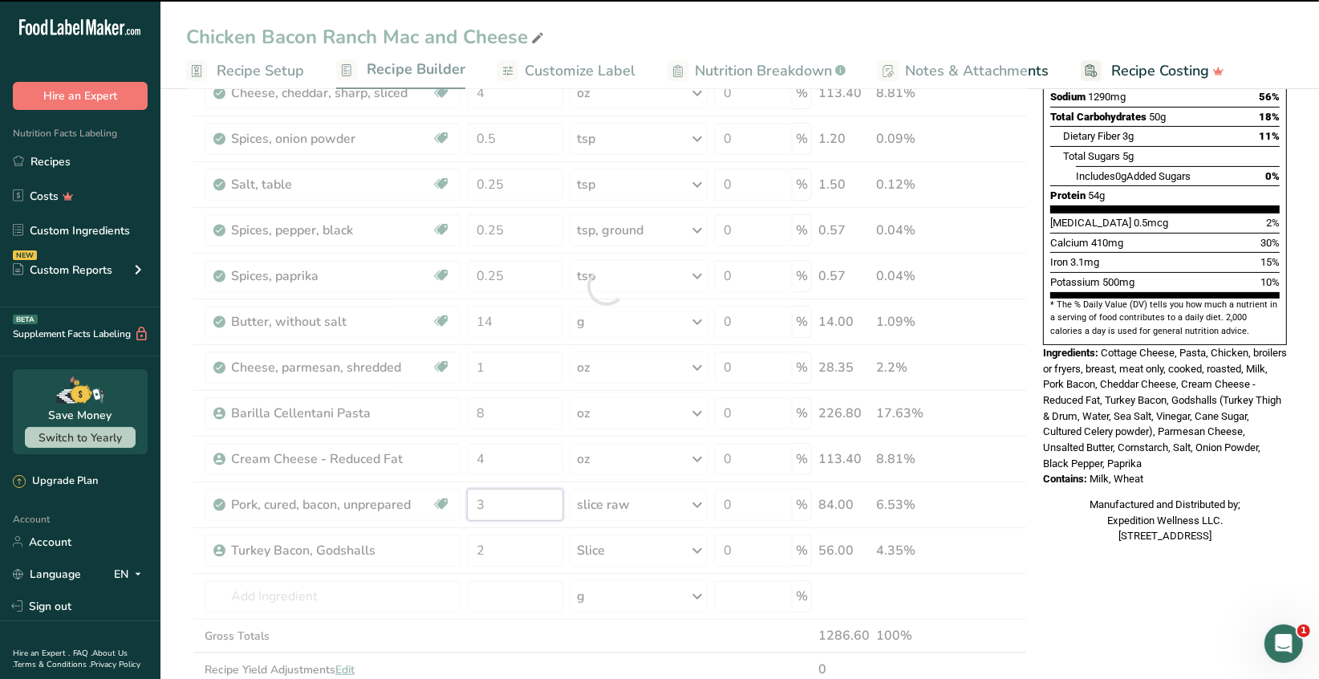
type input "6"
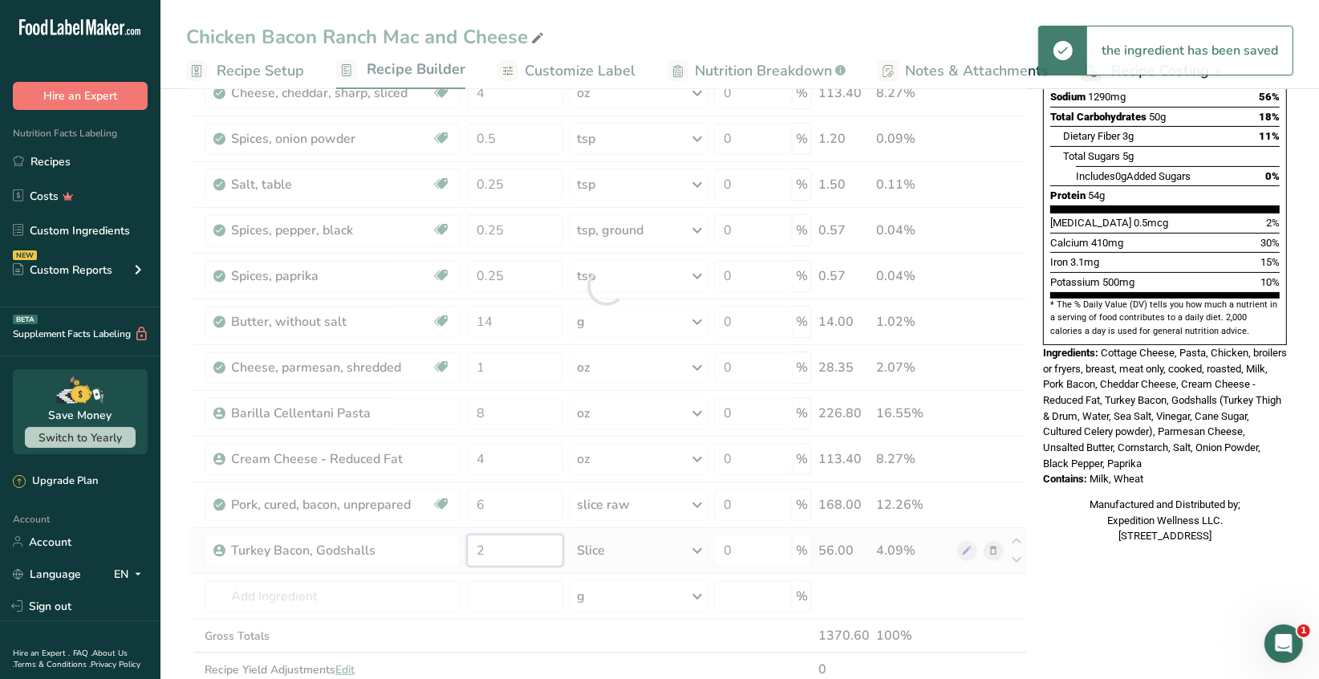
click at [490, 549] on div "Ingredient * Amount * Unit * Waste * .a-a{fill:#347362;}.b-a{fill:#fff;} Grams …" at bounding box center [606, 286] width 841 height 866
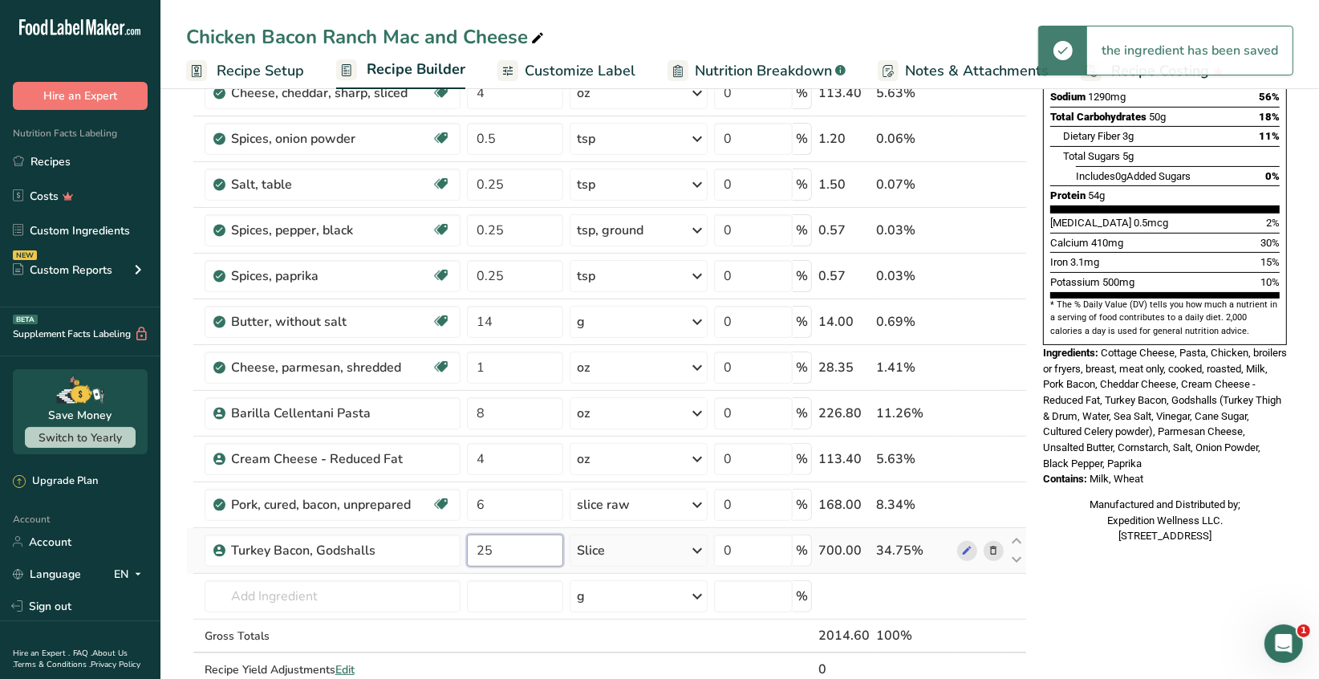
type input "2"
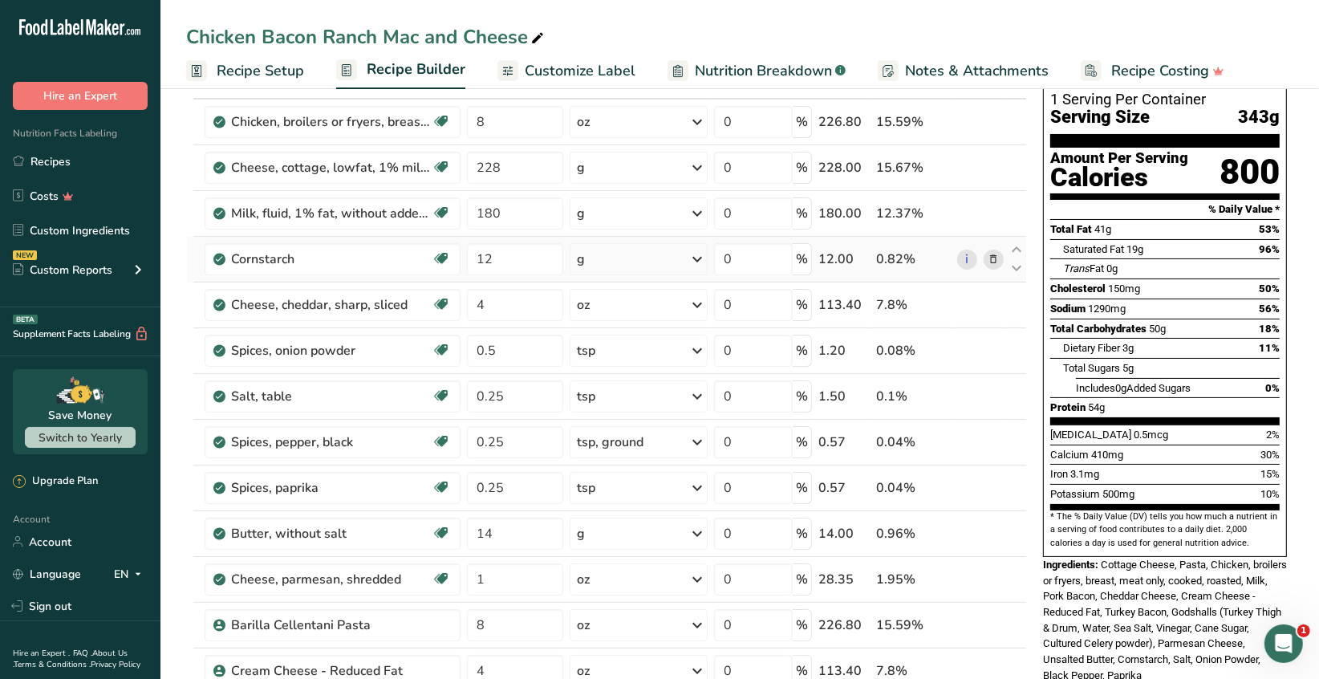
scroll to position [80, 0]
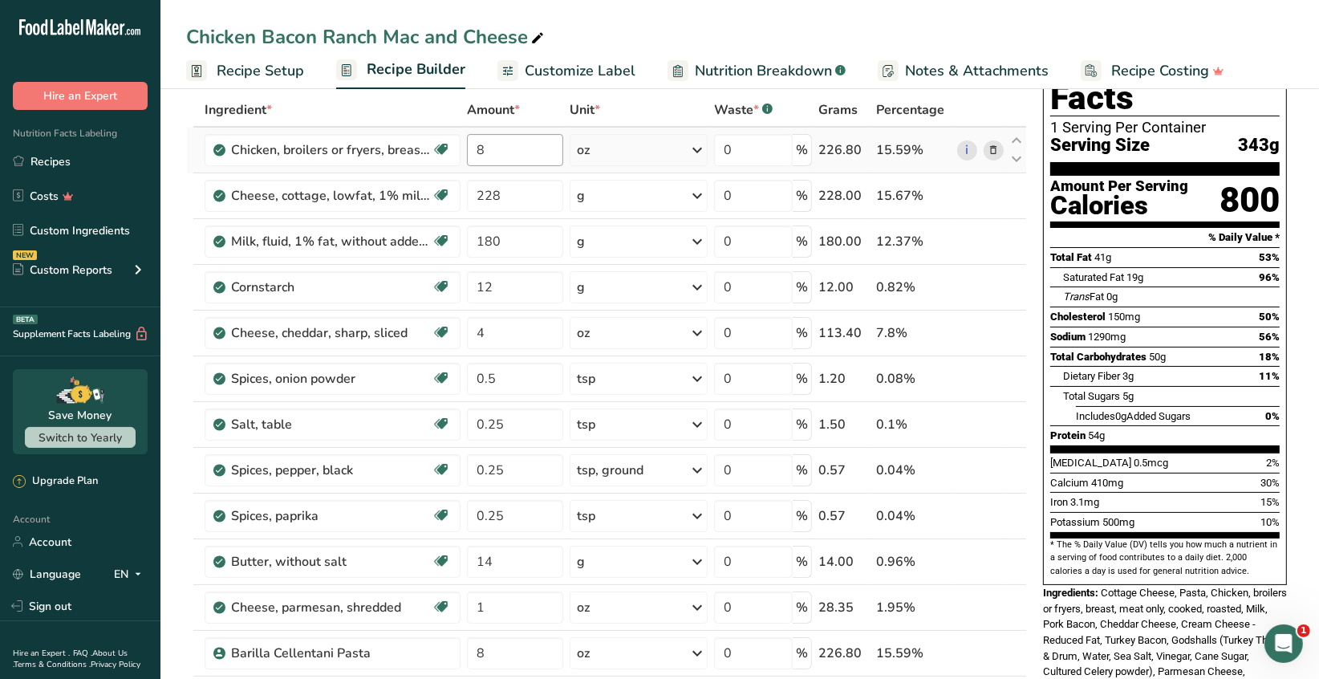
type input "5"
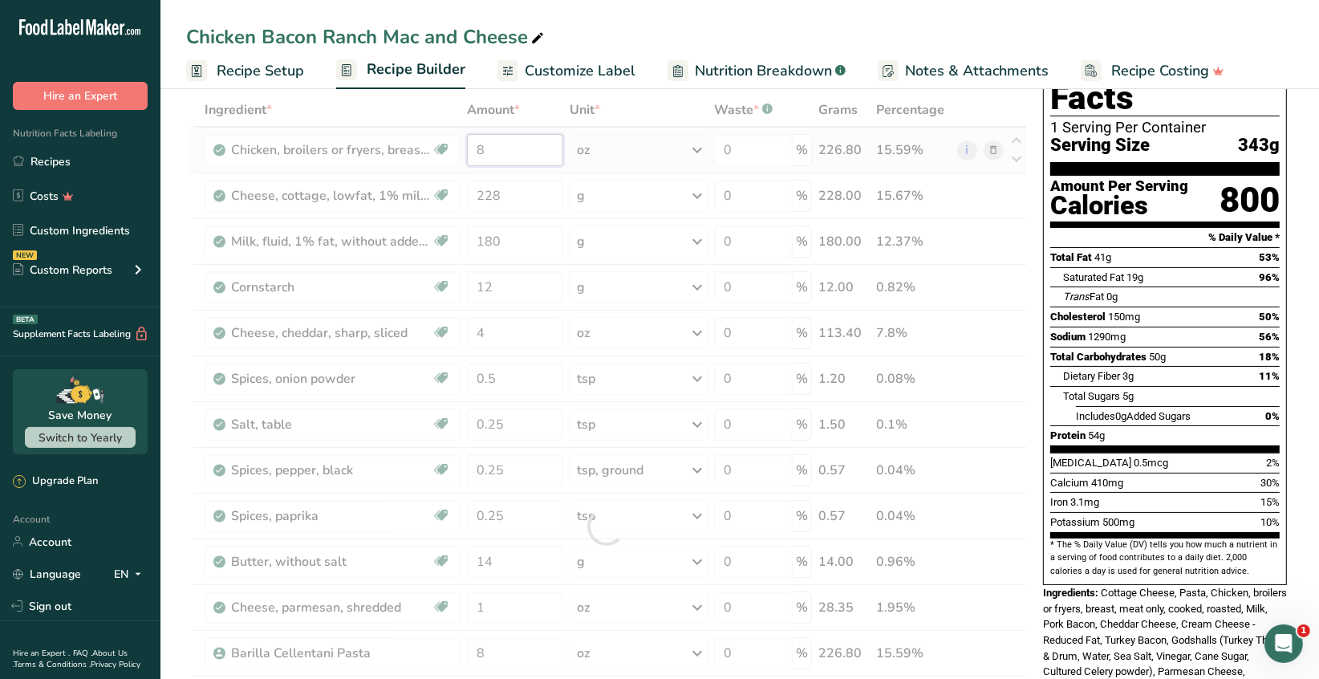
click at [484, 148] on div "Ingredient * Amount * Unit * Waste * .a-a{fill:#347362;}.b-a{fill:#fff;} Grams …" at bounding box center [606, 526] width 841 height 866
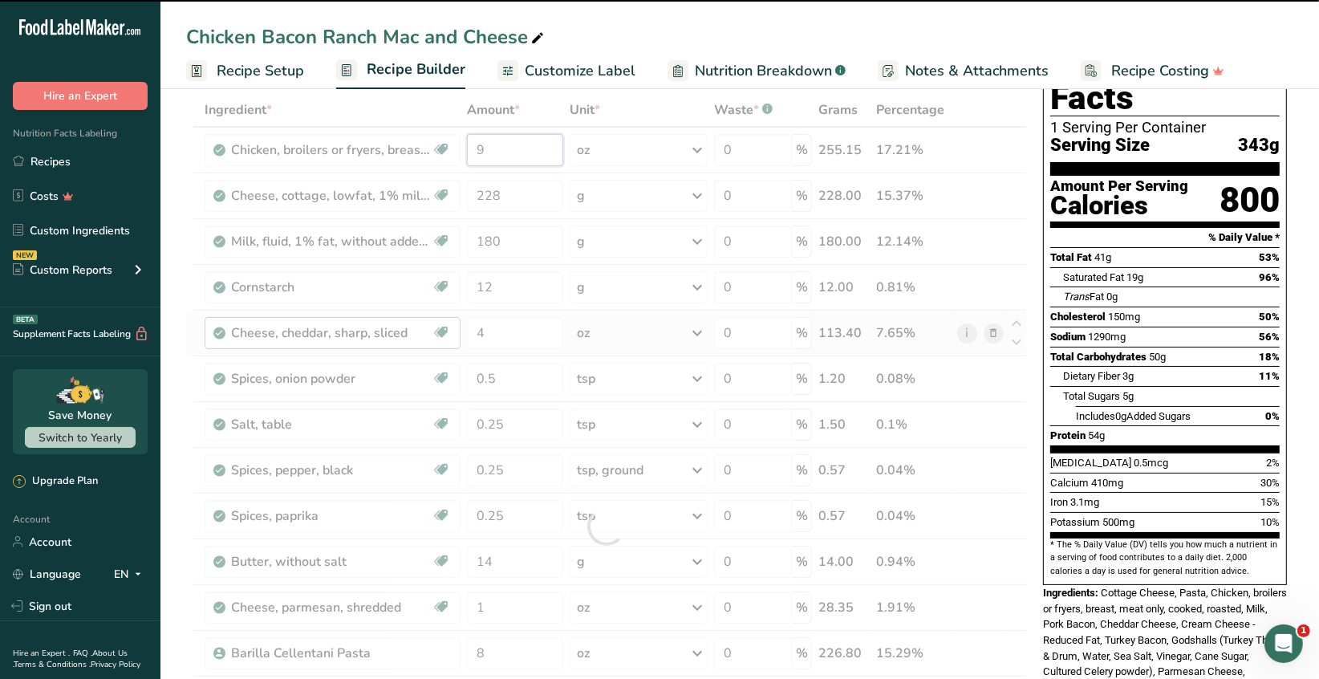
type input "8"
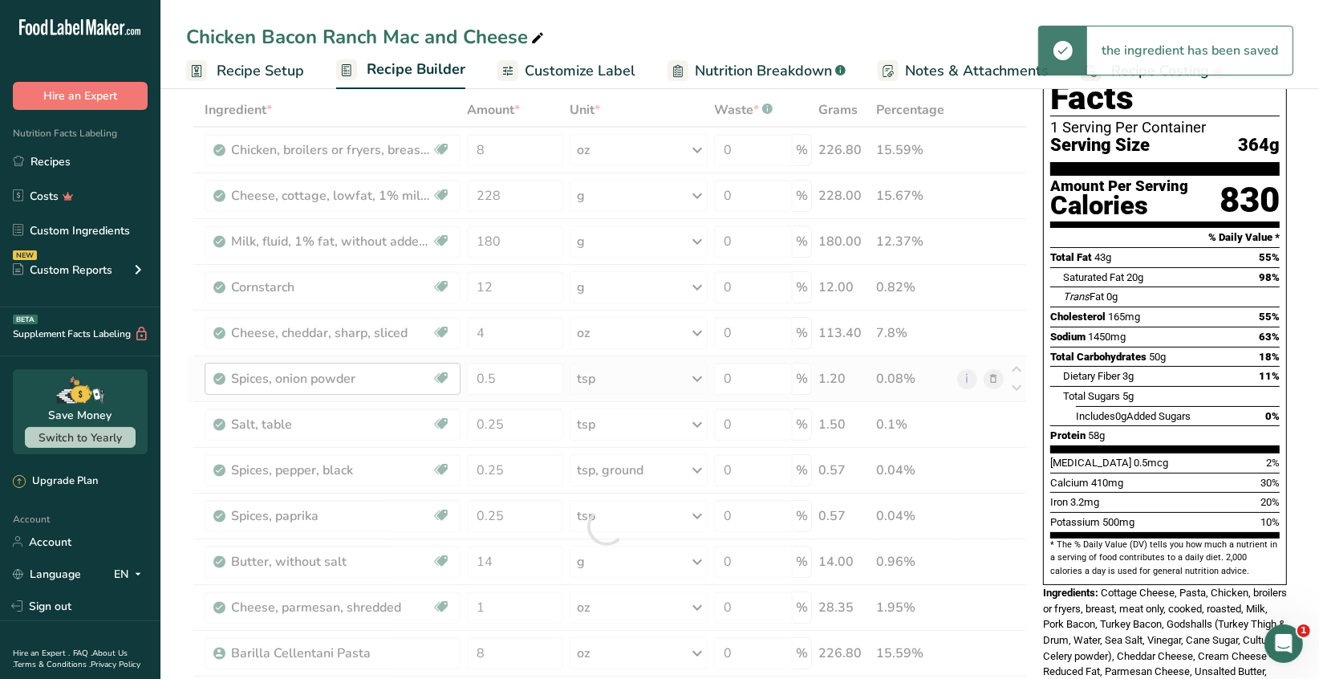
click at [395, 387] on div "Ingredient * Amount * Unit * Waste * .a-a{fill:#347362;}.b-a{fill:#fff;} Grams …" at bounding box center [606, 526] width 841 height 866
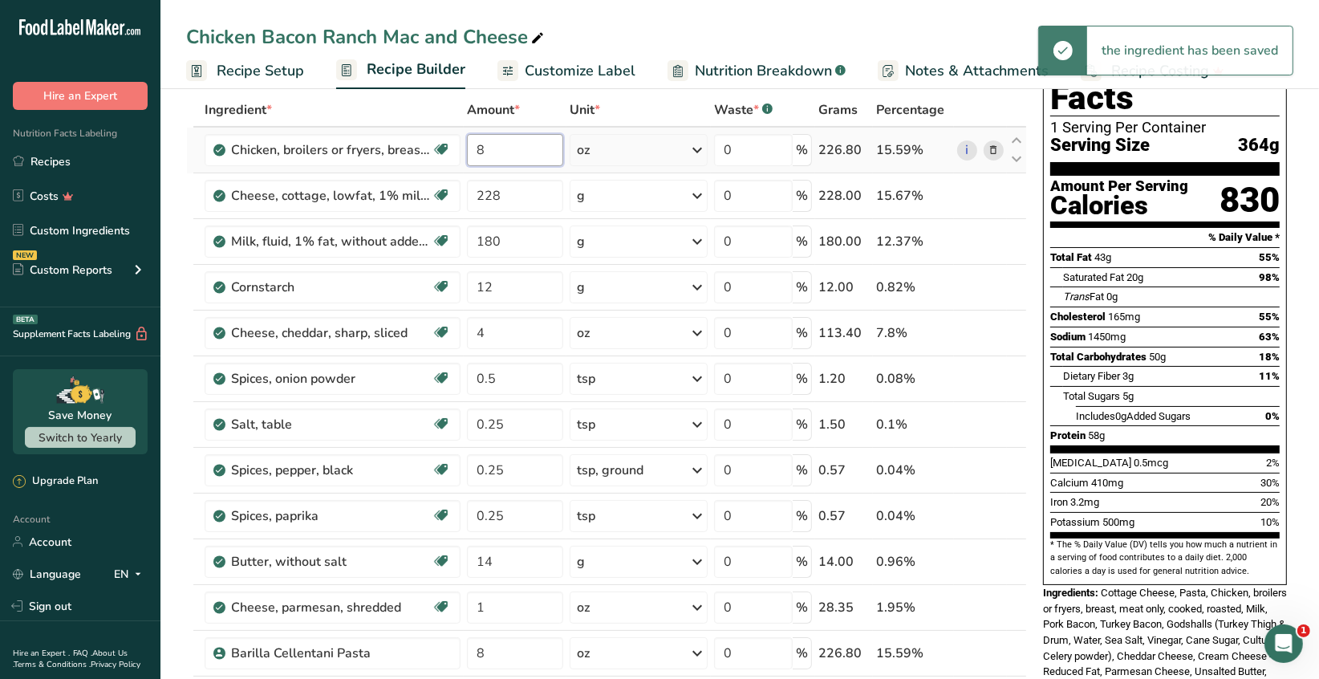
click at [492, 151] on input "8" at bounding box center [515, 150] width 96 height 32
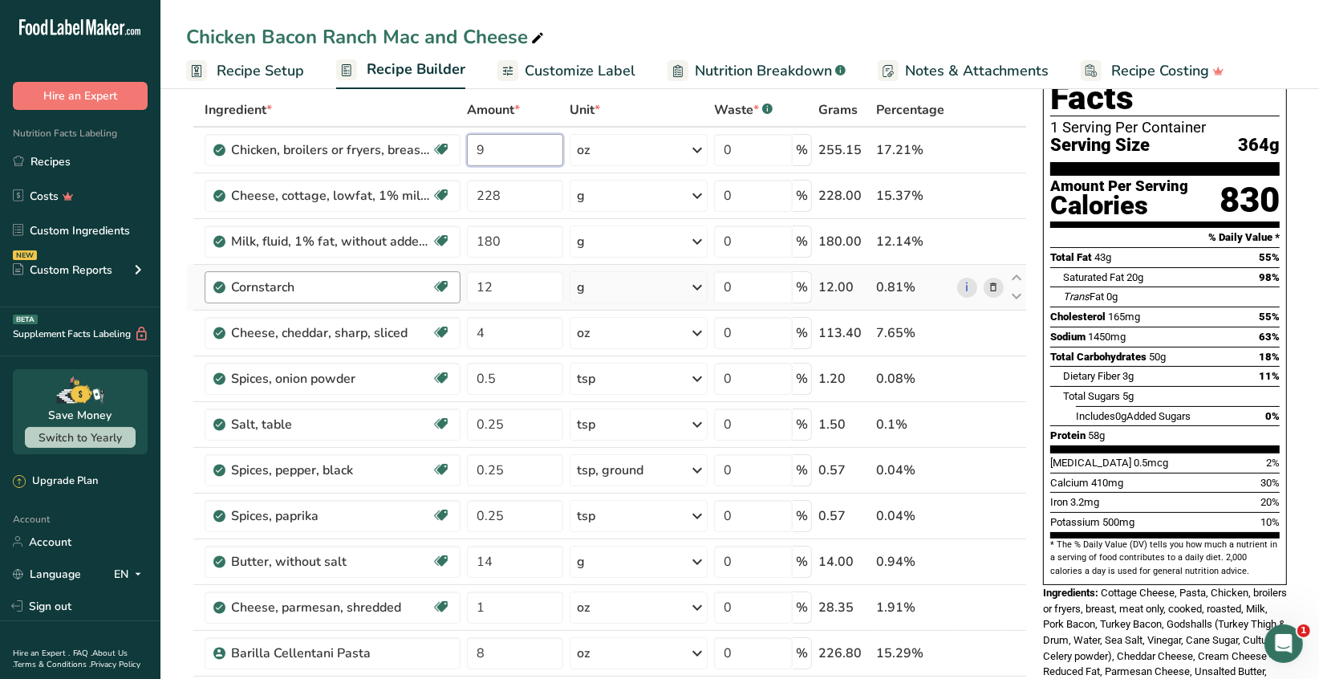
type input "9"
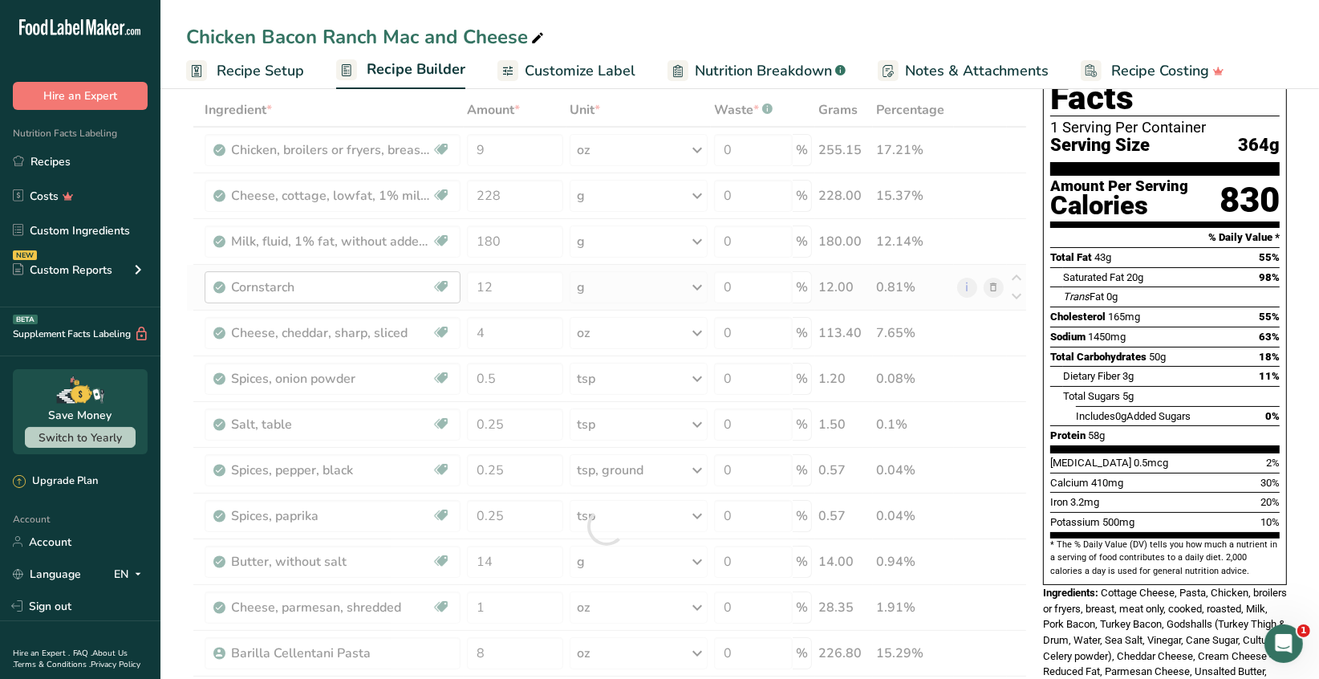
click at [406, 296] on div "Ingredient * Amount * Unit * Waste * .a-a{fill:#347362;}.b-a{fill:#fff;} Grams …" at bounding box center [606, 526] width 841 height 866
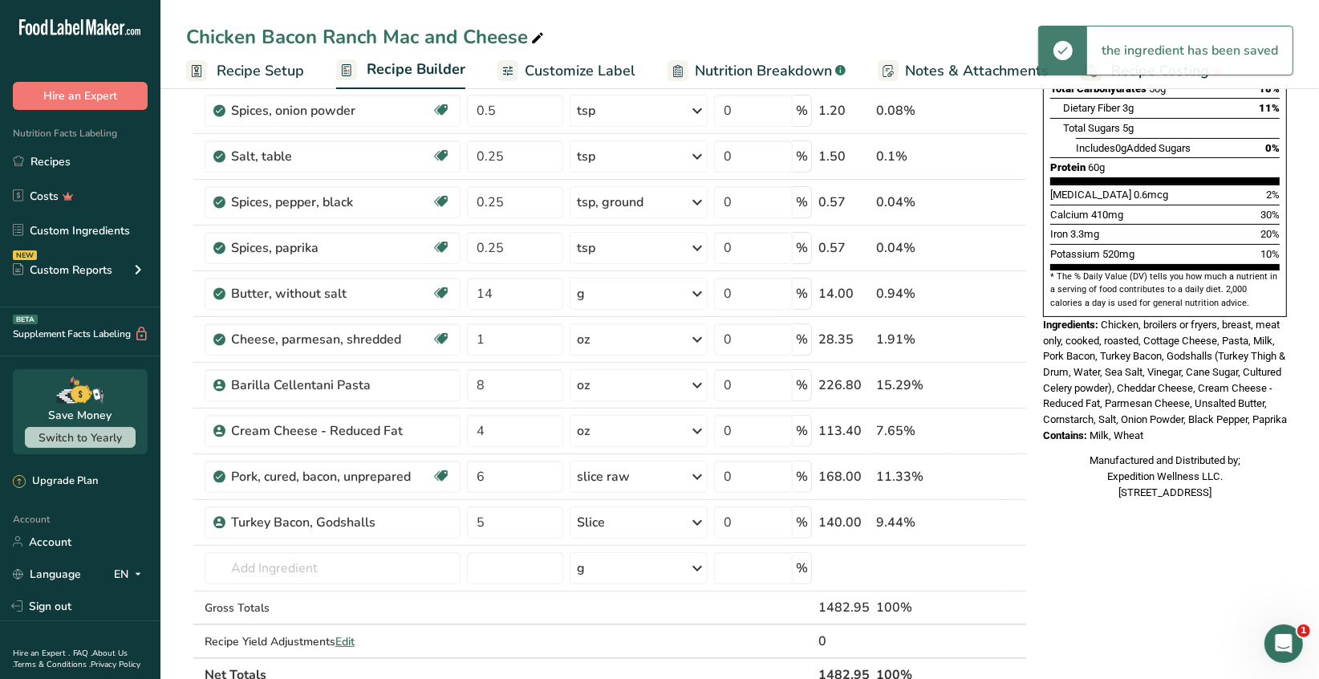
scroll to position [320, 0]
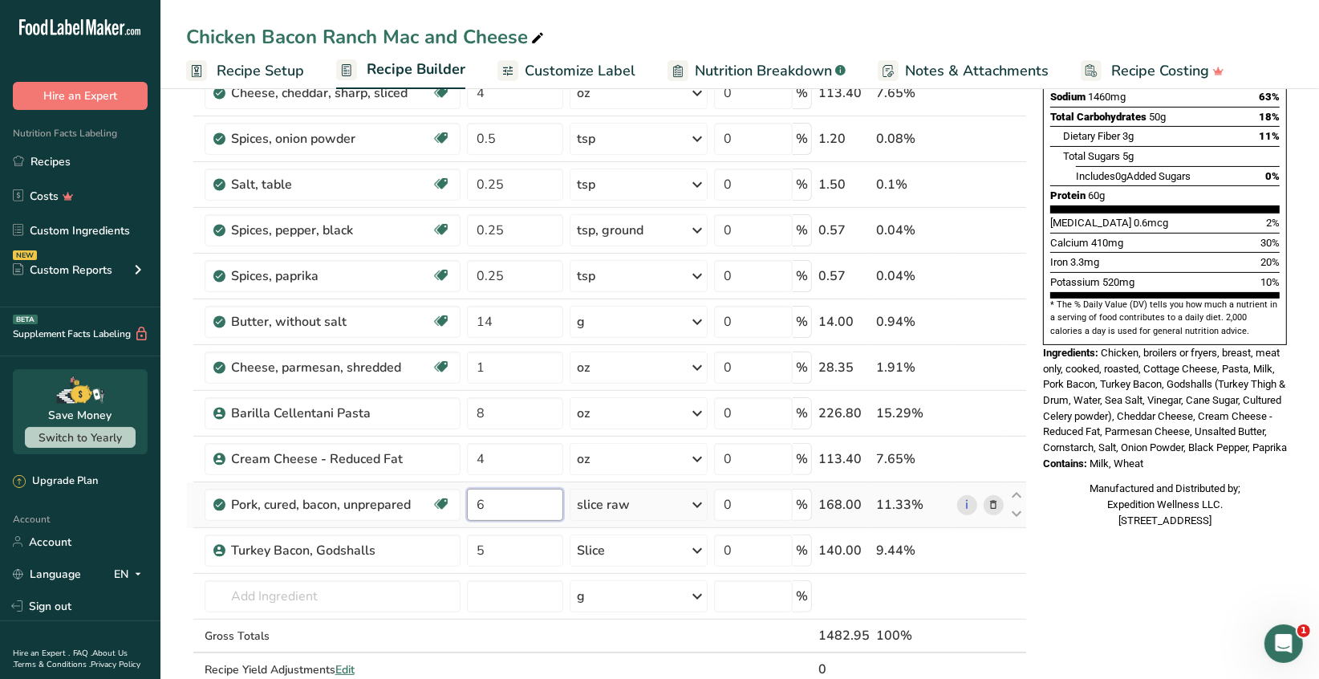
click at [488, 508] on input "6" at bounding box center [515, 504] width 96 height 32
type input "3"
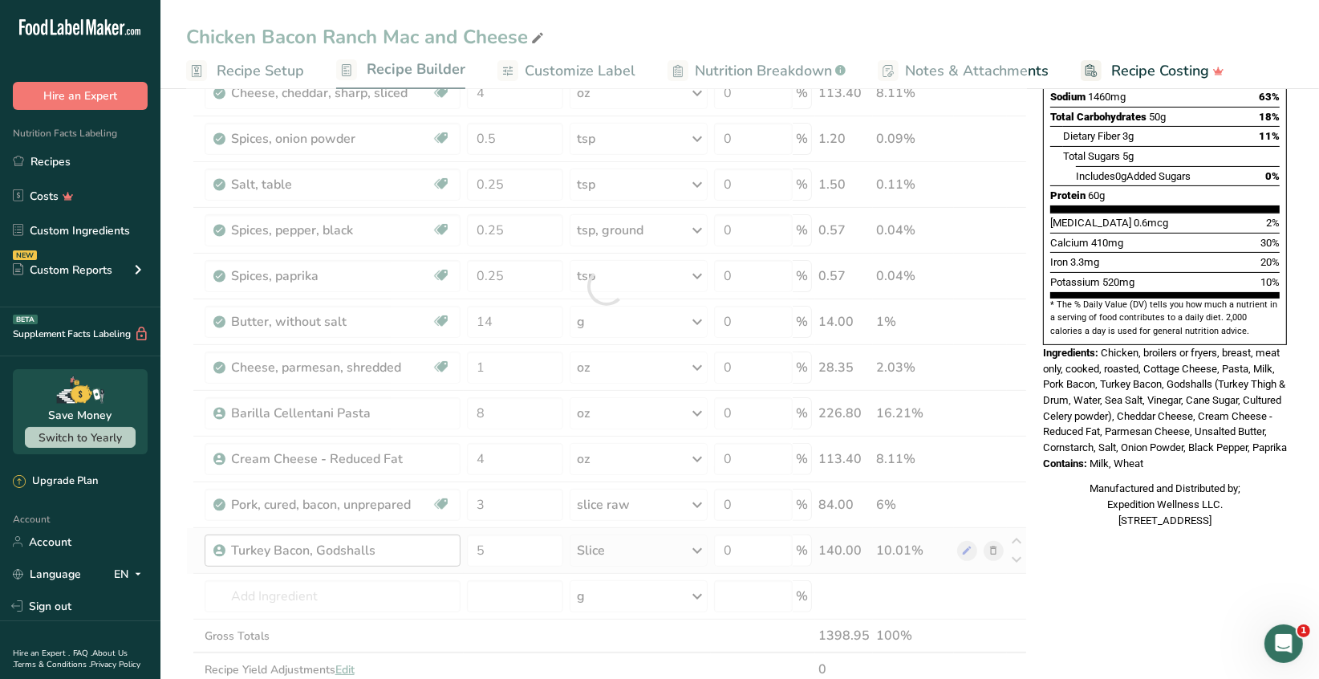
click at [436, 539] on div "Ingredient * Amount * Unit * Waste * .a-a{fill:#347362;}.b-a{fill:#fff;} Grams …" at bounding box center [606, 286] width 841 height 866
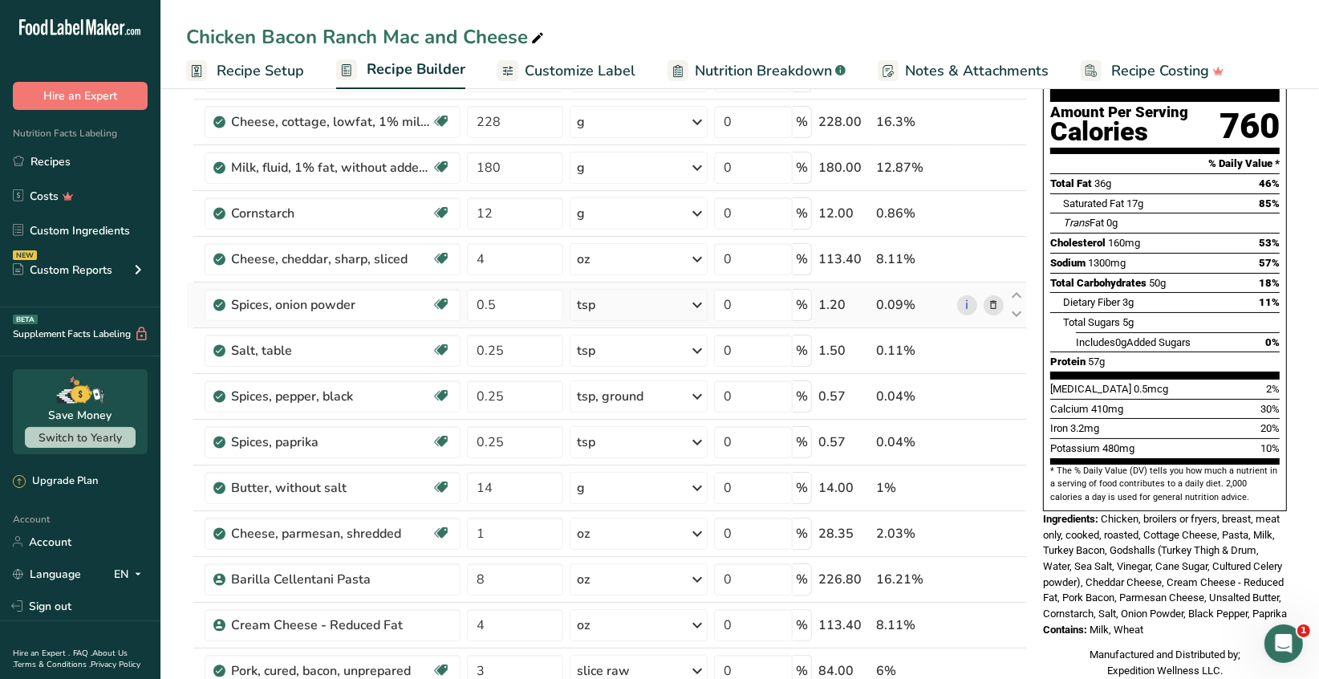
scroll to position [0, 0]
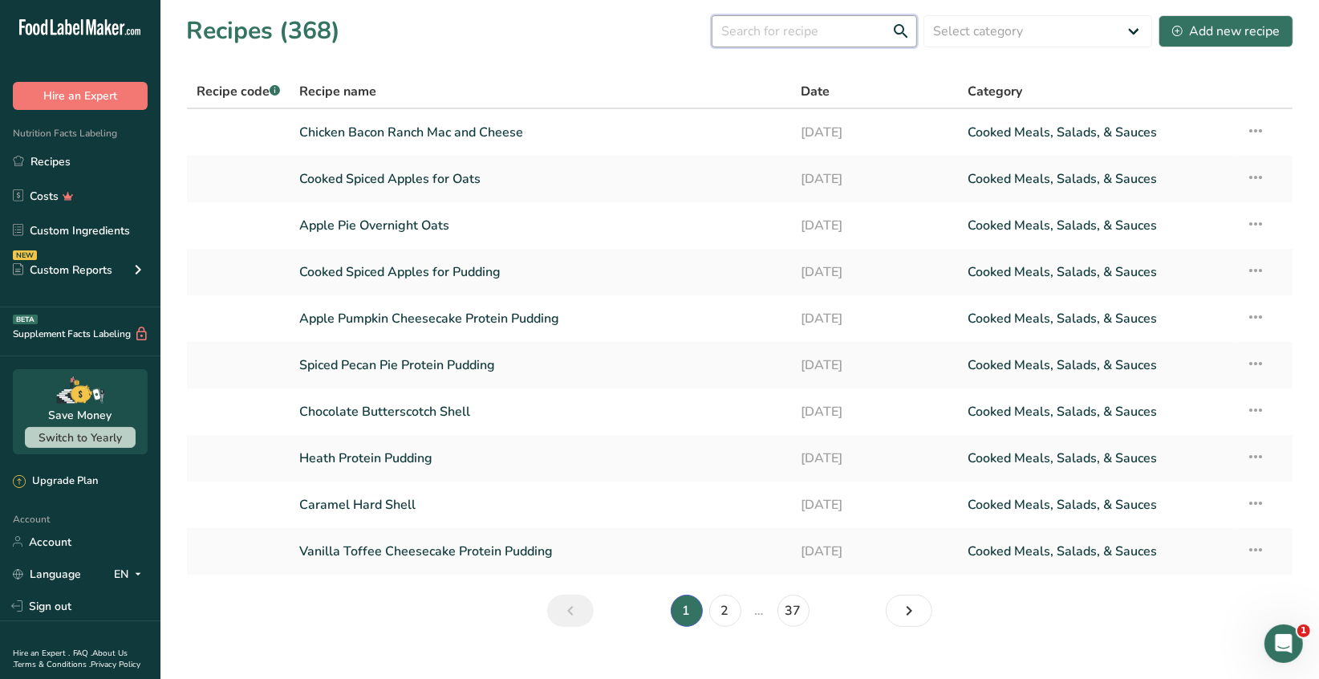
click at [756, 31] on input "text" at bounding box center [813, 31] width 205 height 32
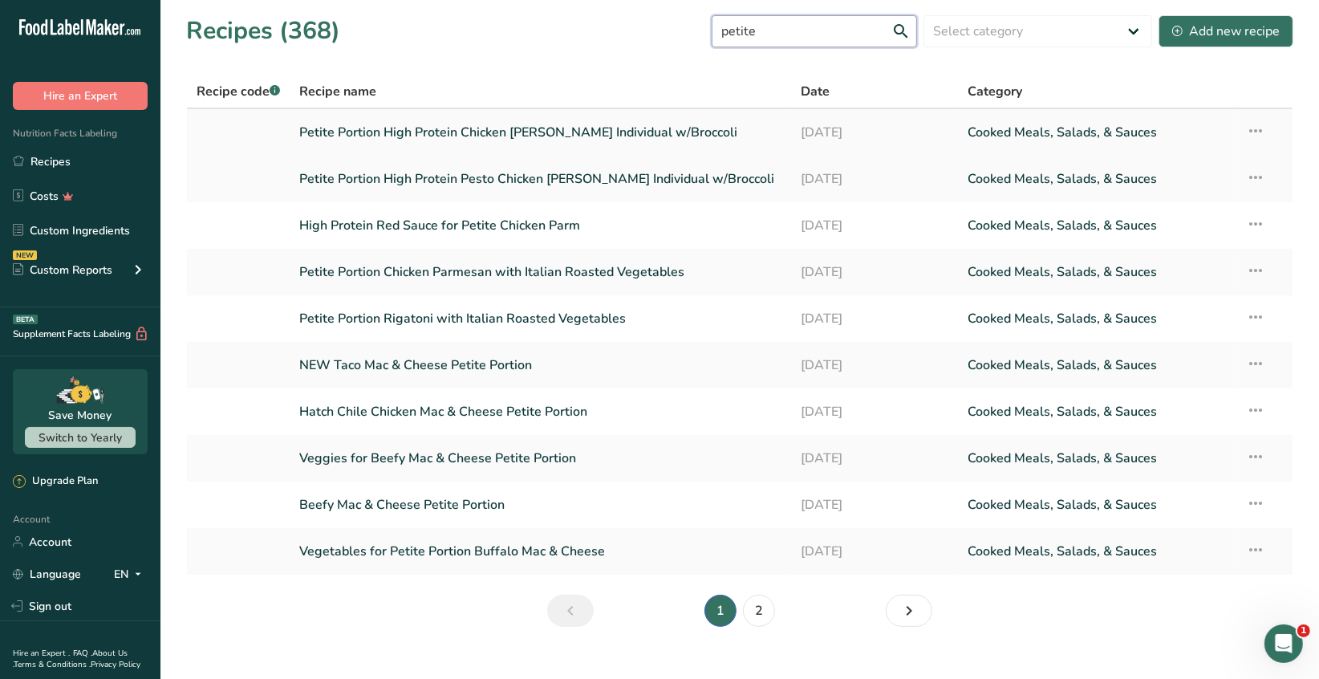
type input "petite"
click at [606, 136] on link "Petite Portion High Protein Chicken [PERSON_NAME] Individual w/Broccoli" at bounding box center [541, 132] width 482 height 34
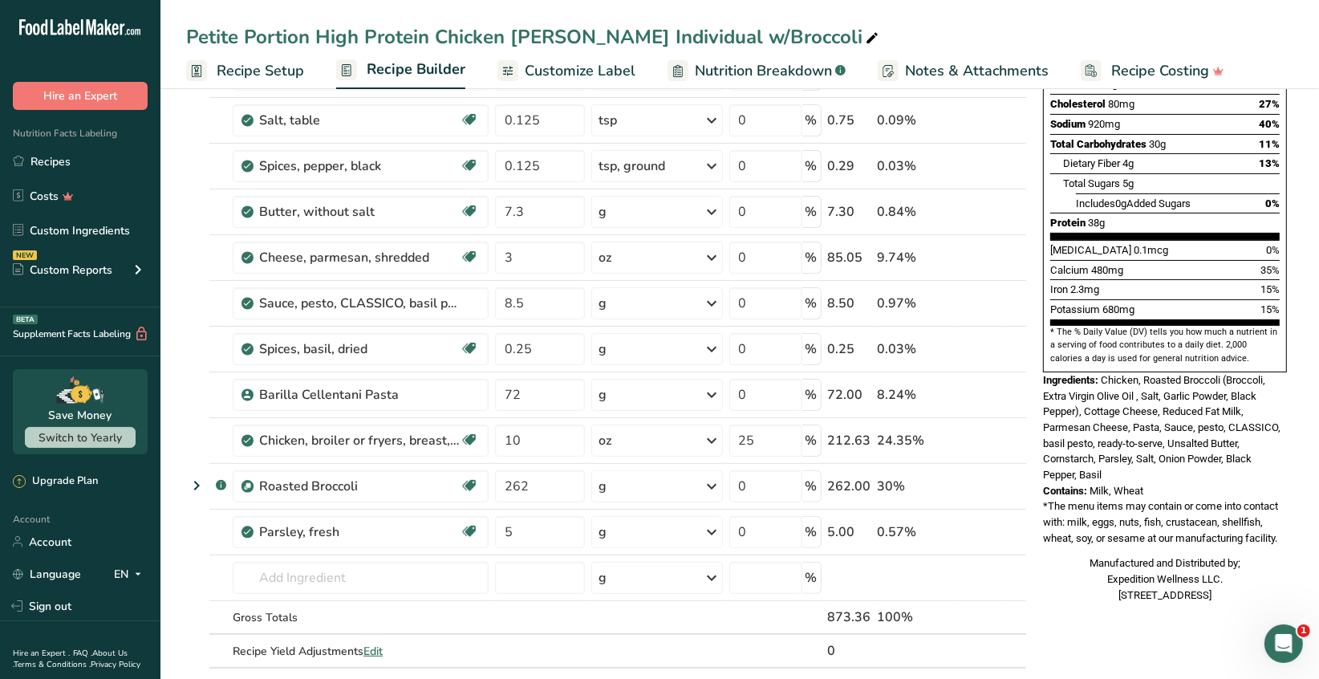
scroll to position [320, 0]
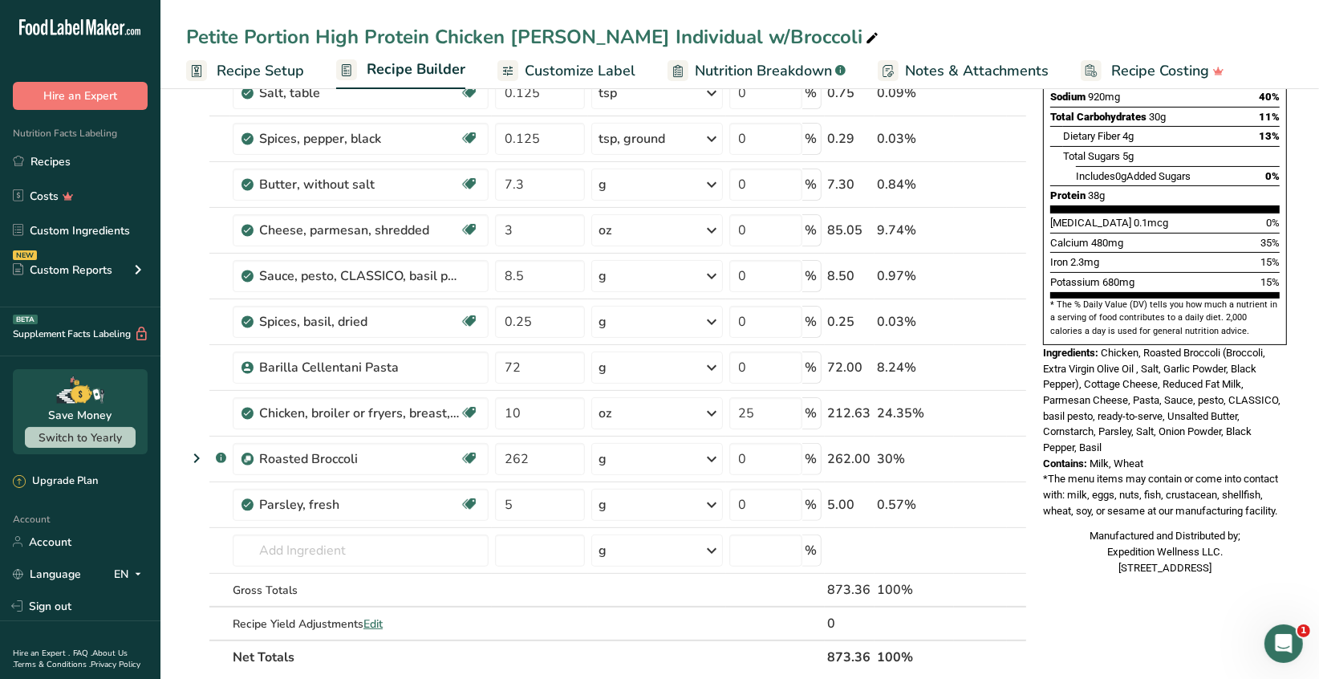
click at [279, 67] on span "Recipe Setup" at bounding box center [260, 71] width 87 height 22
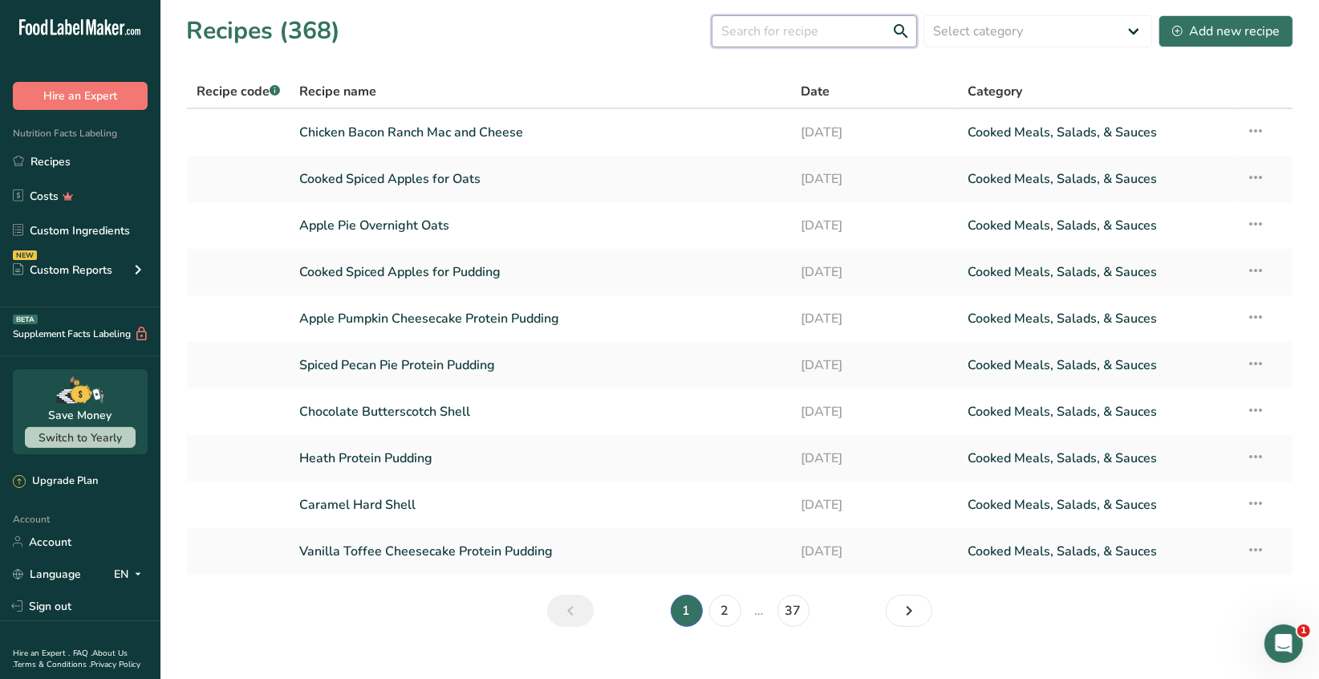
click at [741, 34] on input "text" at bounding box center [813, 31] width 205 height 32
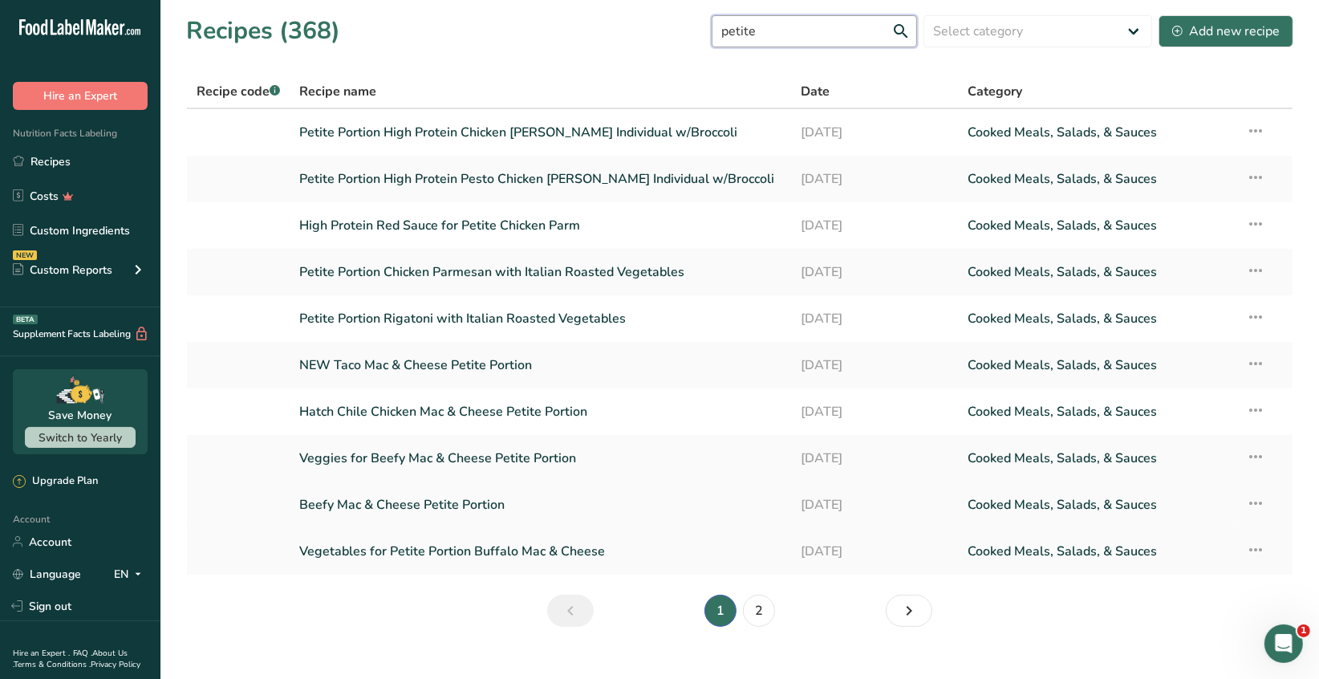
type input "petite"
click at [464, 500] on link "Beefy Mac & Cheese Petite Portion" at bounding box center [541, 505] width 482 height 34
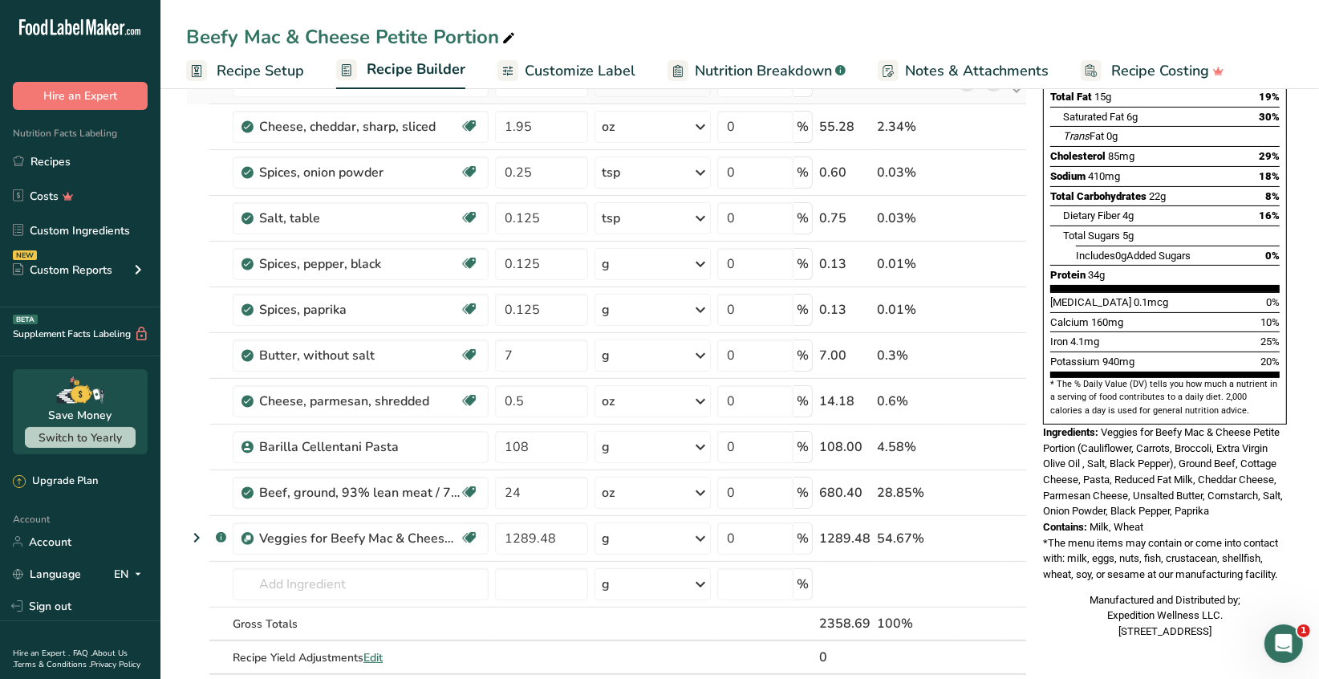
scroll to position [160, 0]
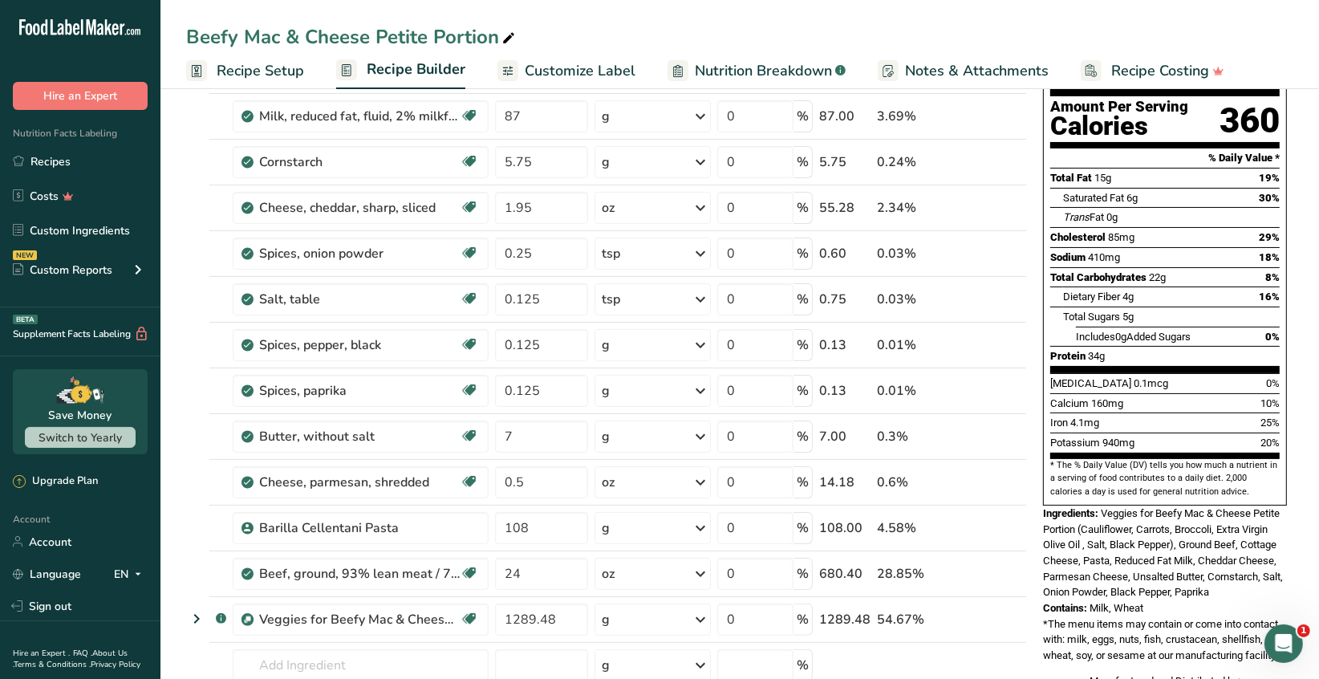
click at [259, 73] on span "Recipe Setup" at bounding box center [260, 71] width 87 height 22
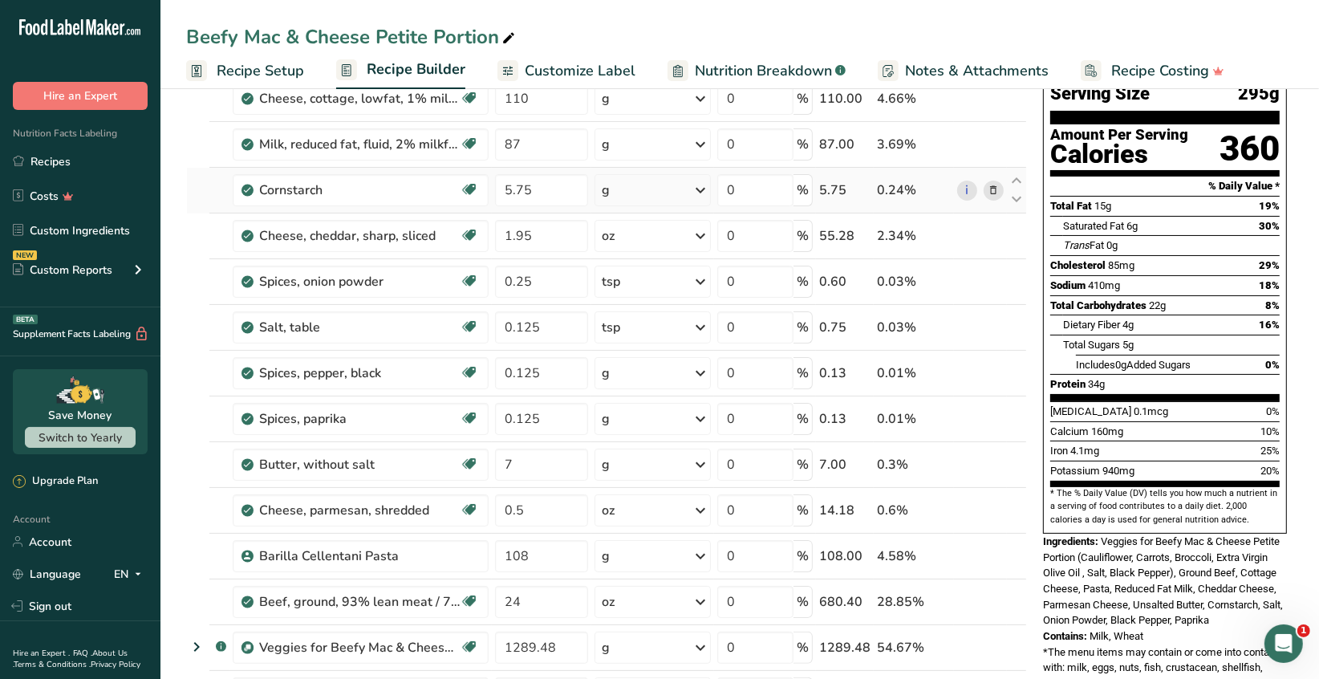
scroll to position [160, 0]
